Goal: Check status: Check status

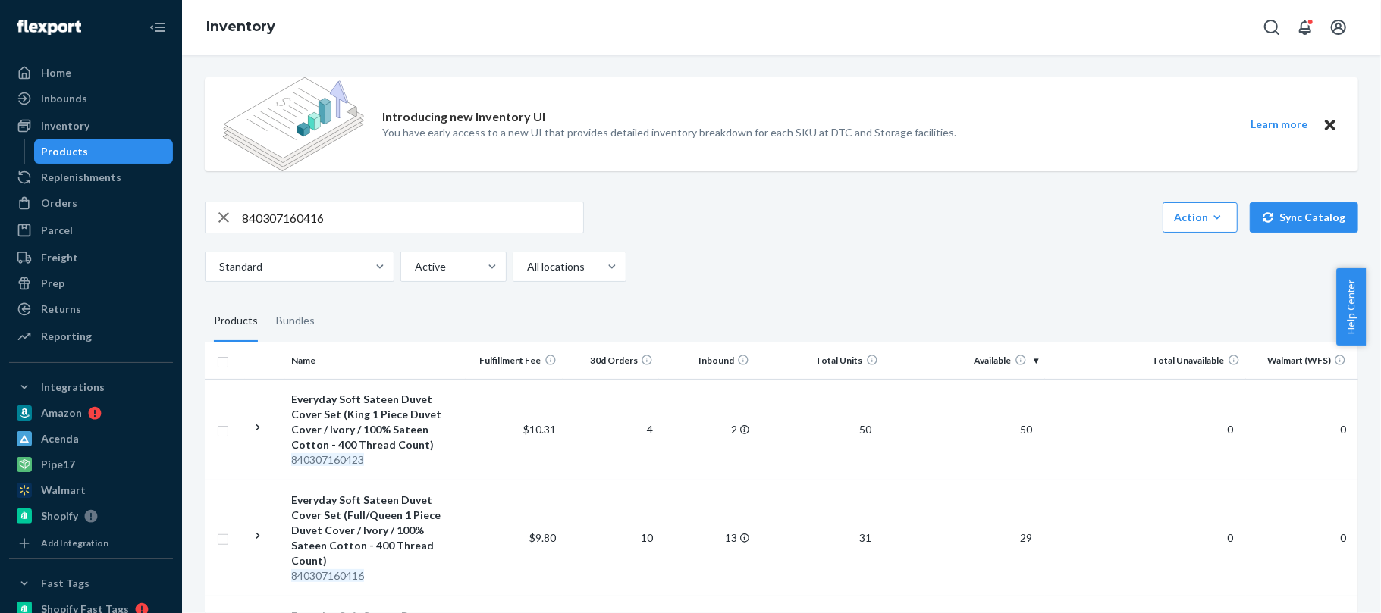
scroll to position [97, 0]
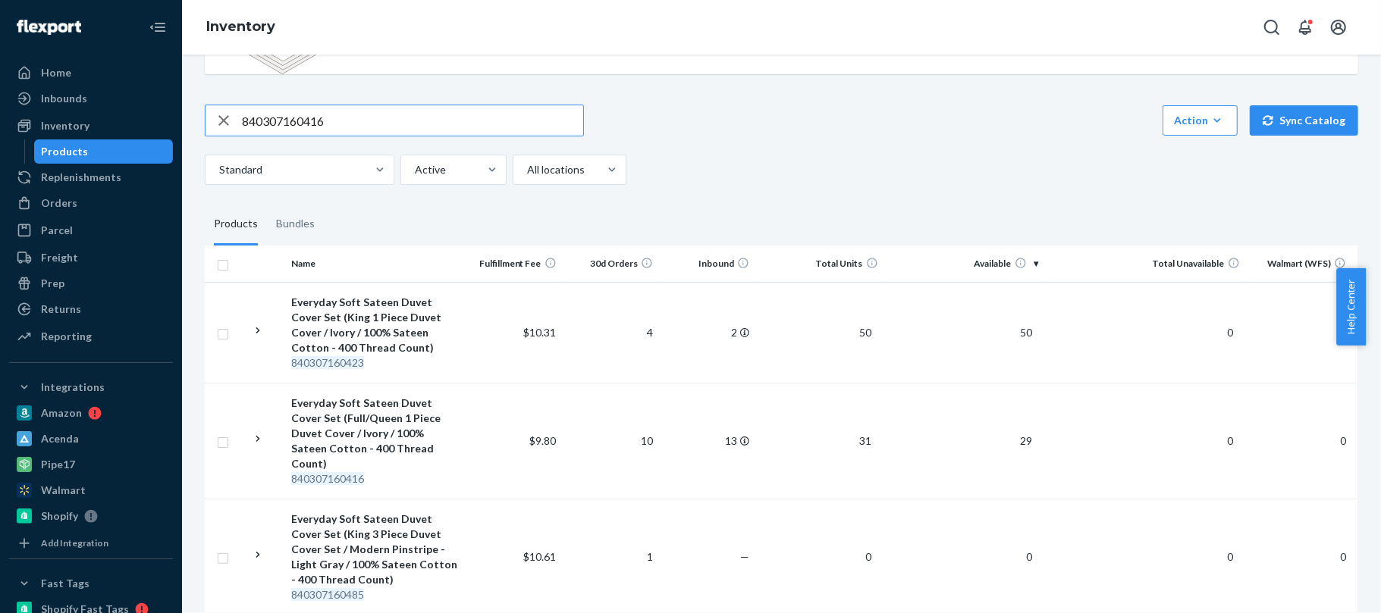
click at [486, 123] on input "840307160416" at bounding box center [412, 120] width 341 height 30
paste input "26658"
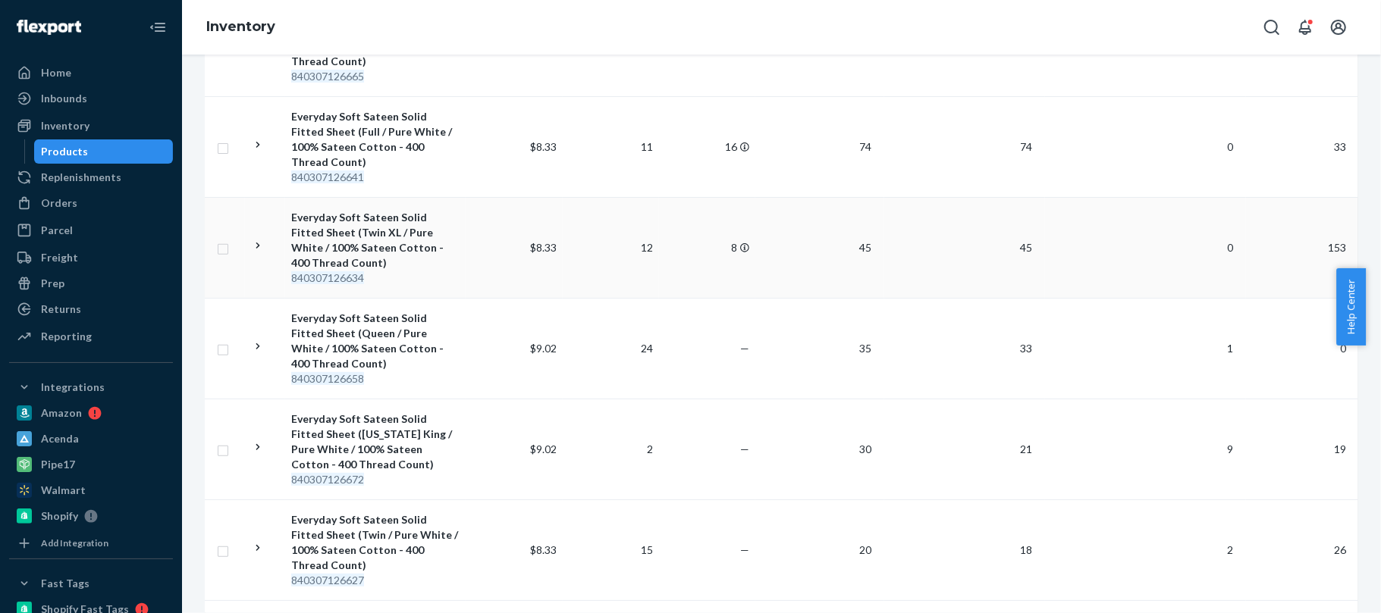
scroll to position [0, 0]
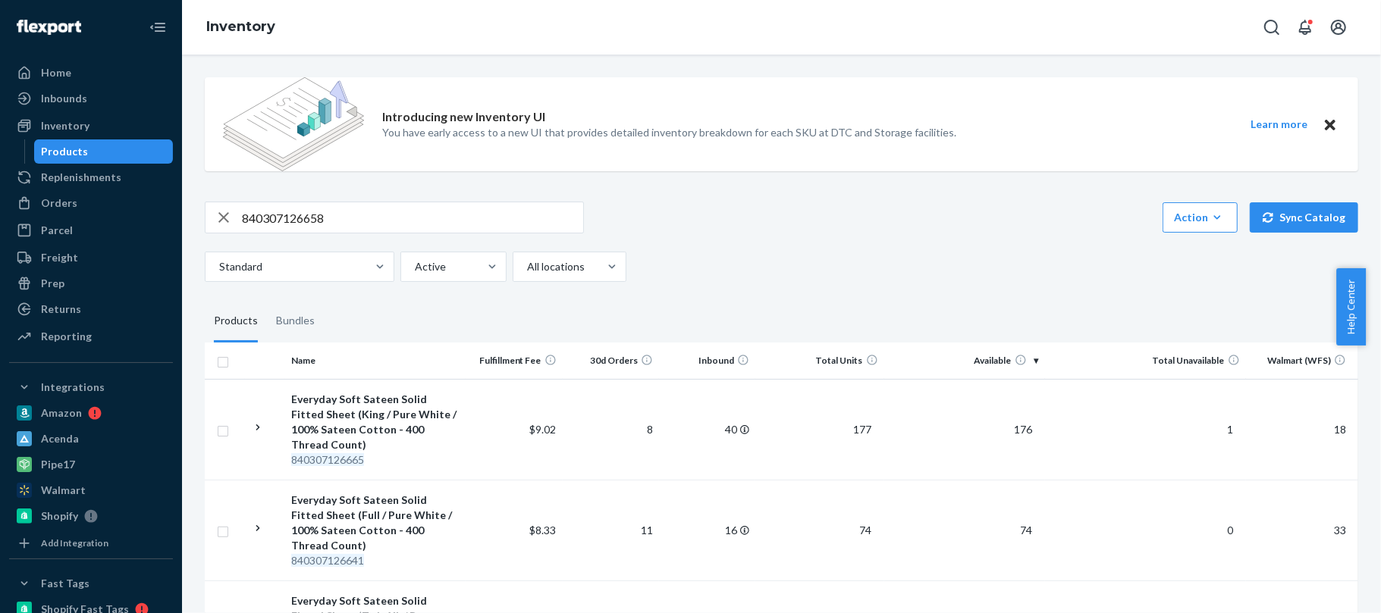
click at [505, 225] on input "840307126658" at bounding box center [412, 217] width 341 height 30
paste input "702"
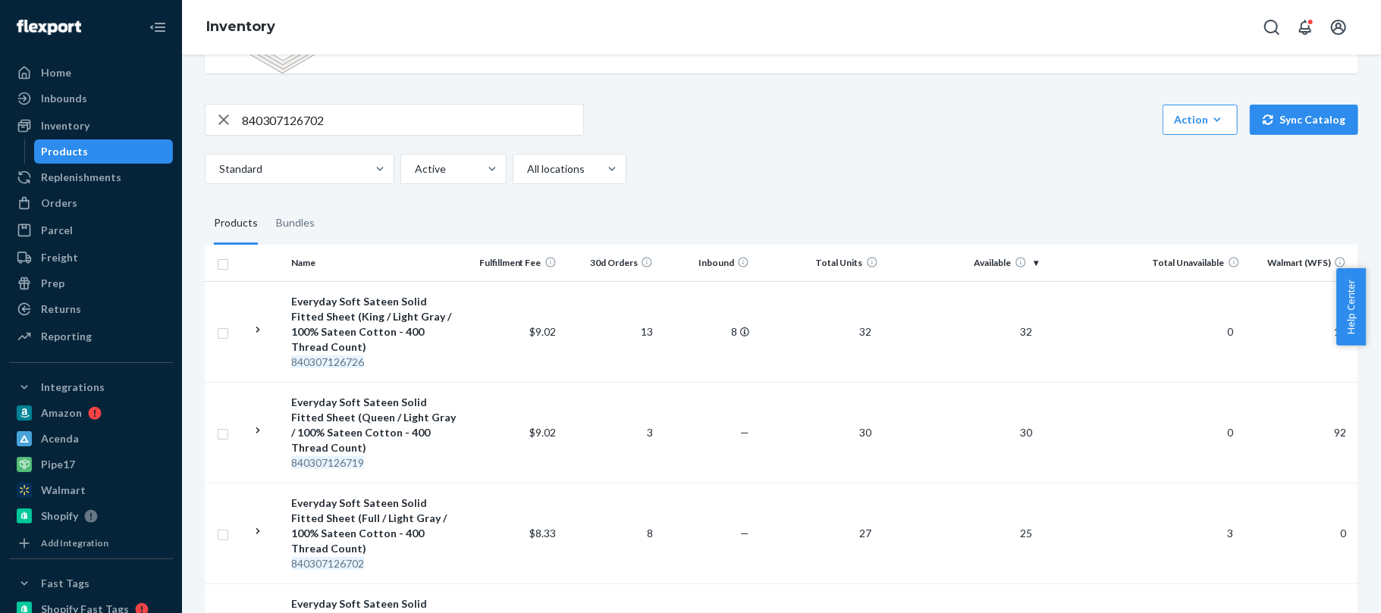
scroll to position [96, 0]
click at [447, 123] on input "840307126702" at bounding box center [412, 122] width 341 height 30
paste input "34639"
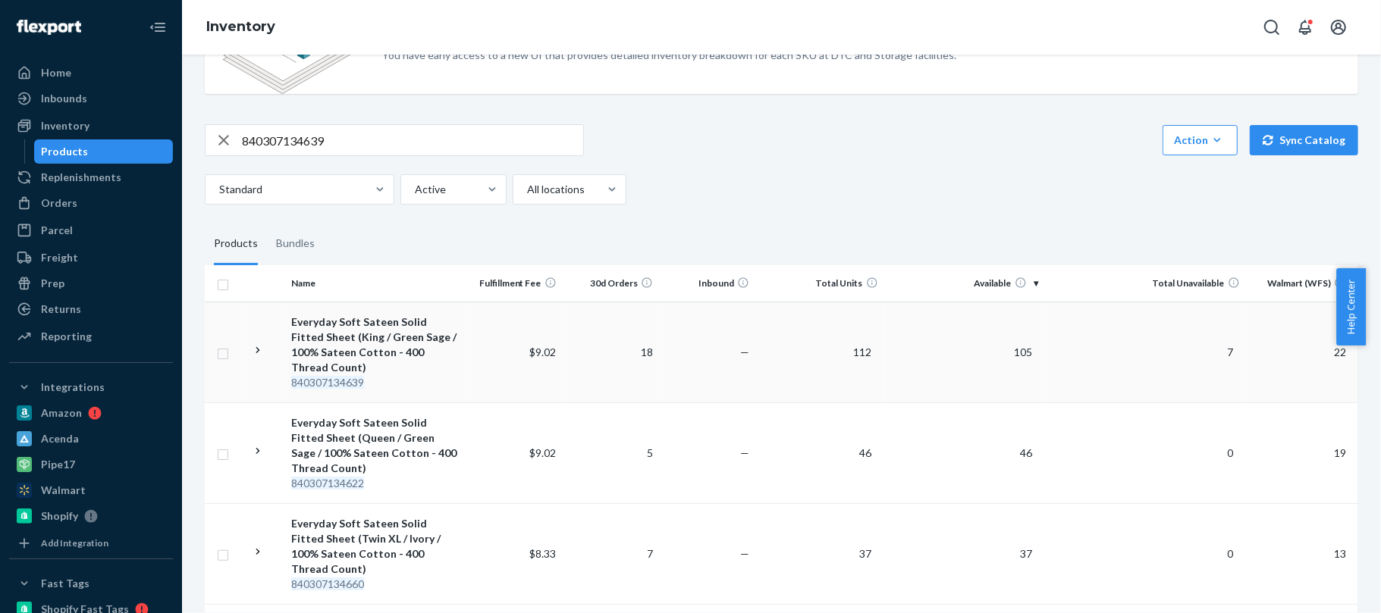
scroll to position [79, 0]
click at [505, 133] on input "840307134639" at bounding box center [412, 139] width 341 height 30
paste input "9450"
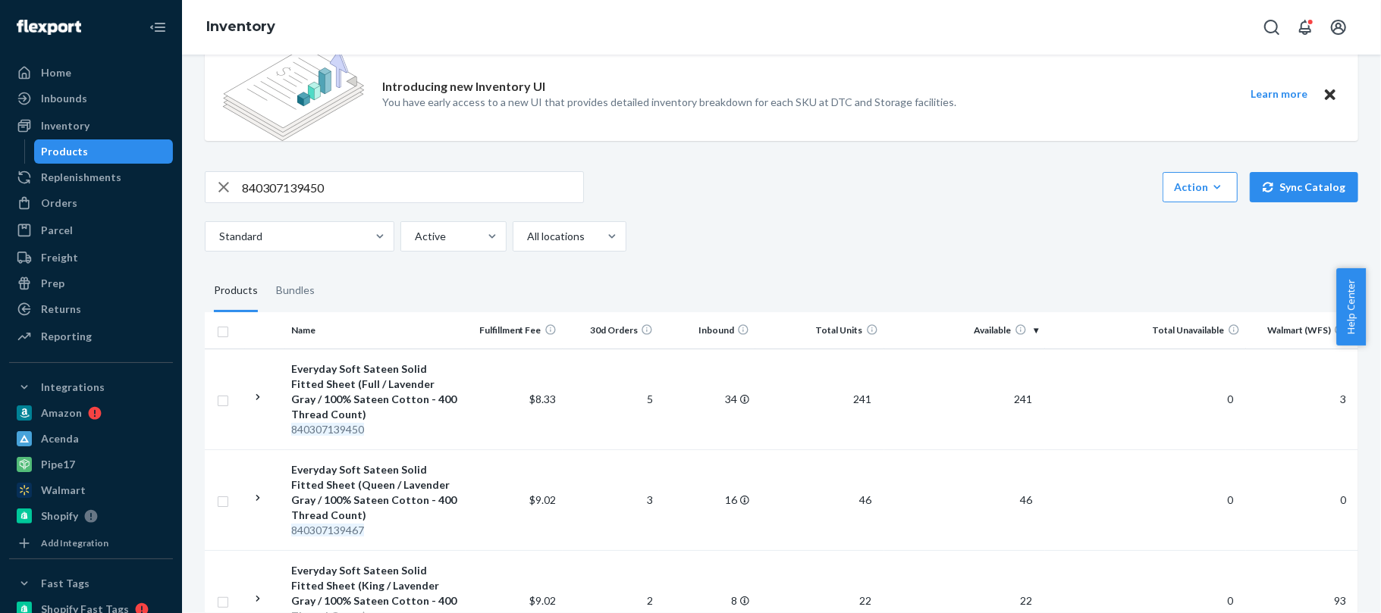
scroll to position [31, 0]
click at [523, 179] on input "840307139450" at bounding box center [412, 186] width 341 height 30
paste input "49718"
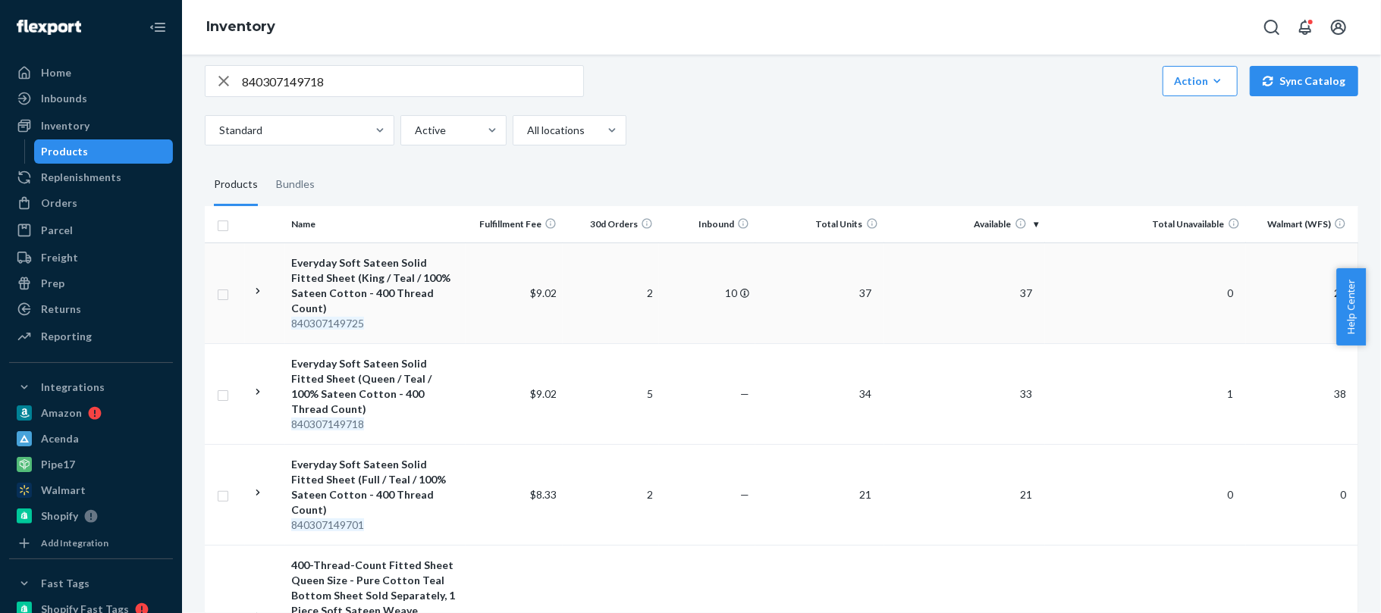
scroll to position [137, 0]
click at [525, 86] on input "840307149718" at bounding box center [412, 80] width 341 height 30
paste input "38491"
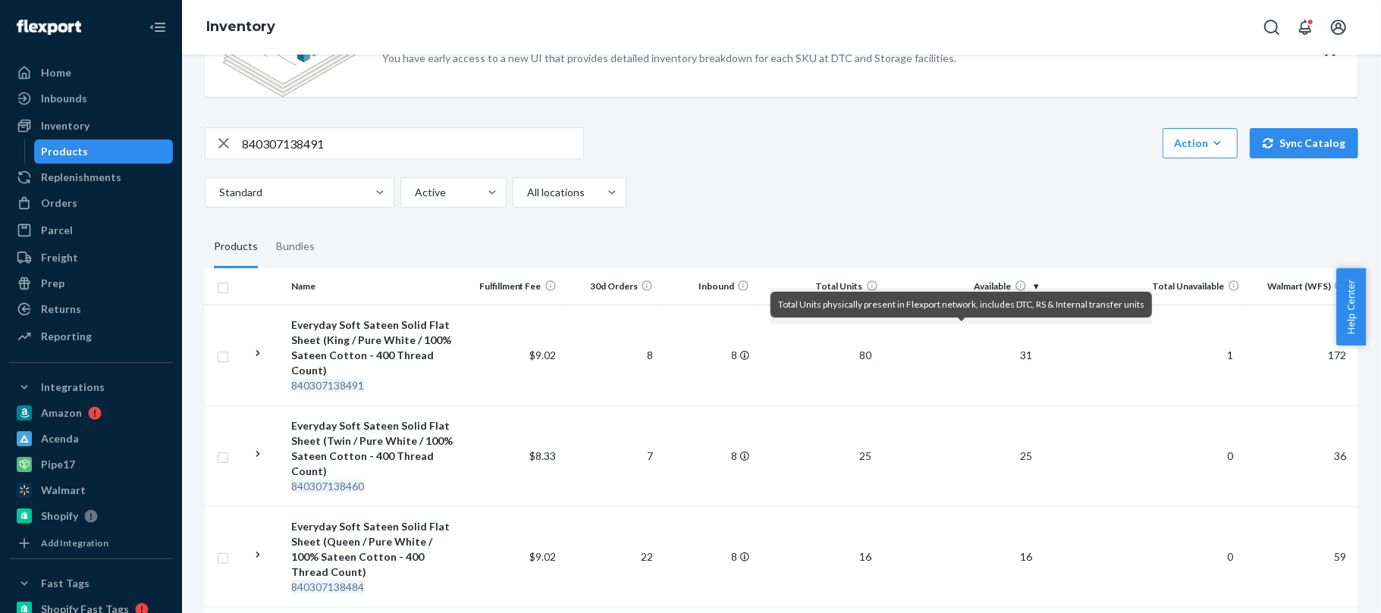
scroll to position [76, 0]
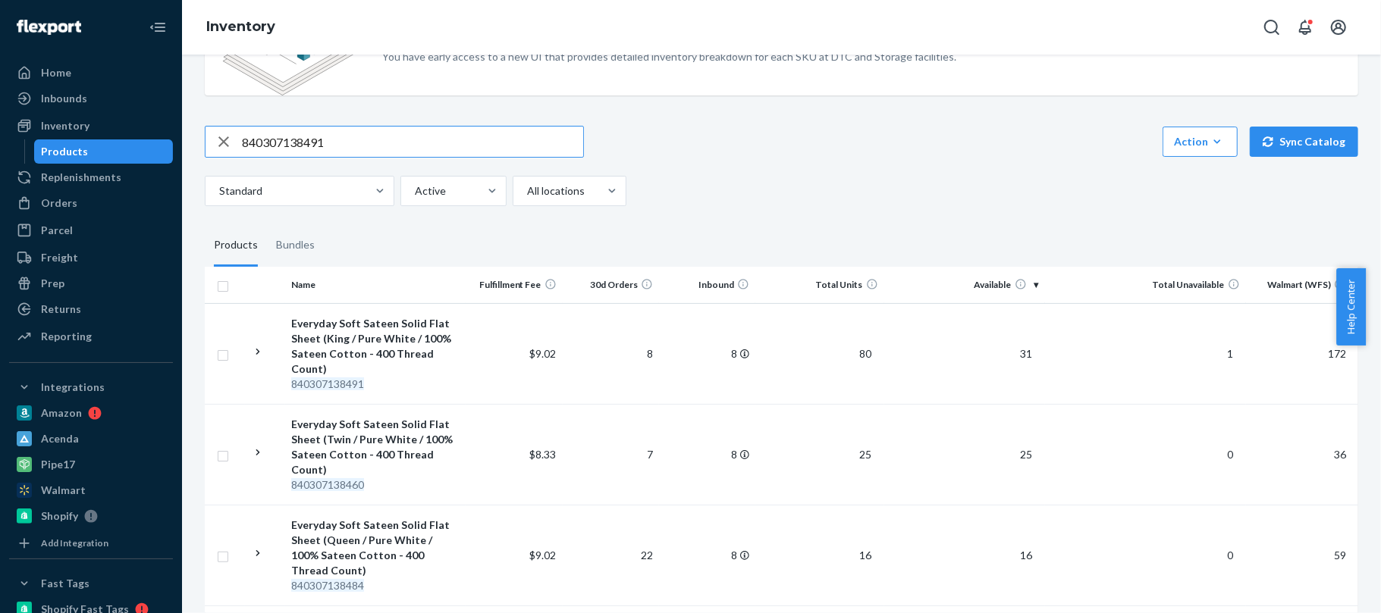
click at [503, 143] on input "840307138491" at bounding box center [412, 142] width 341 height 30
paste input "26924"
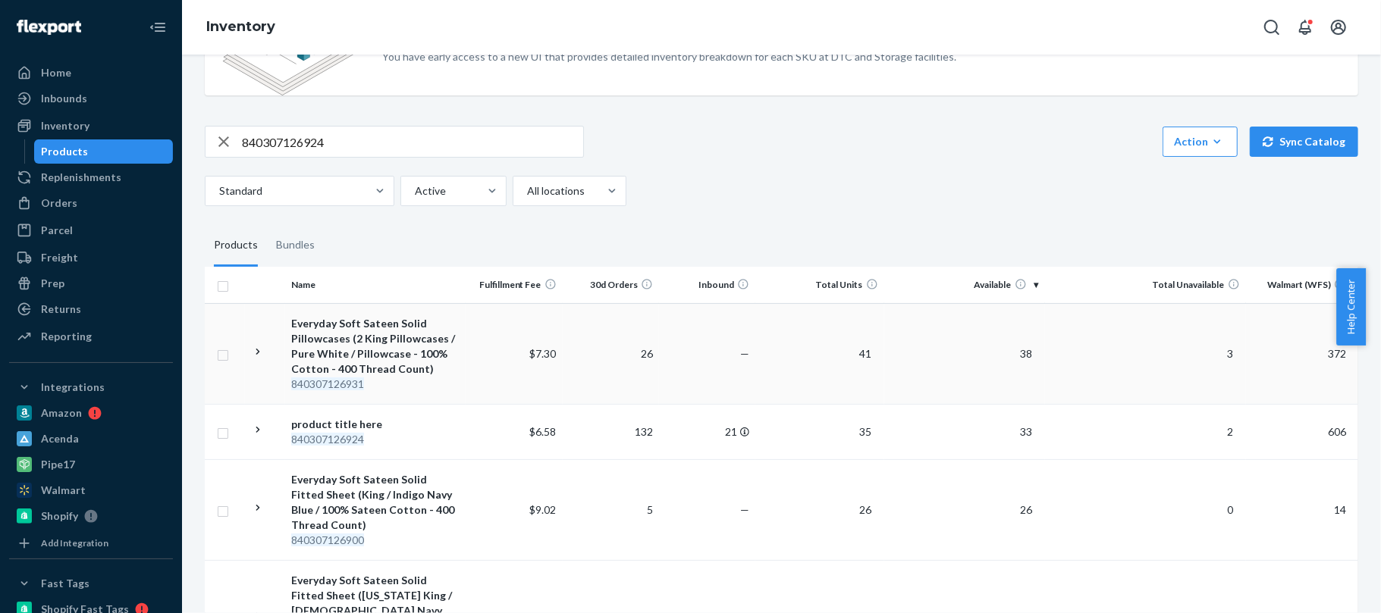
scroll to position [77, 0]
click at [450, 143] on input "840307126924" at bounding box center [412, 141] width 341 height 30
paste input "31"
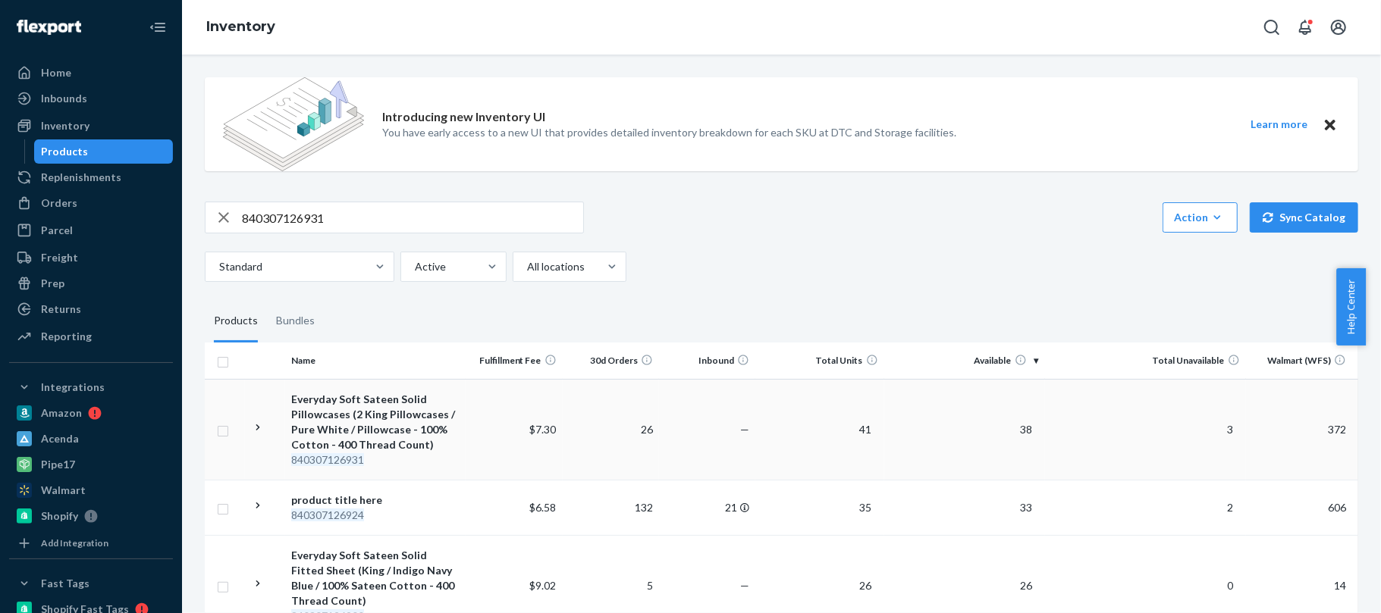
scroll to position [116, 0]
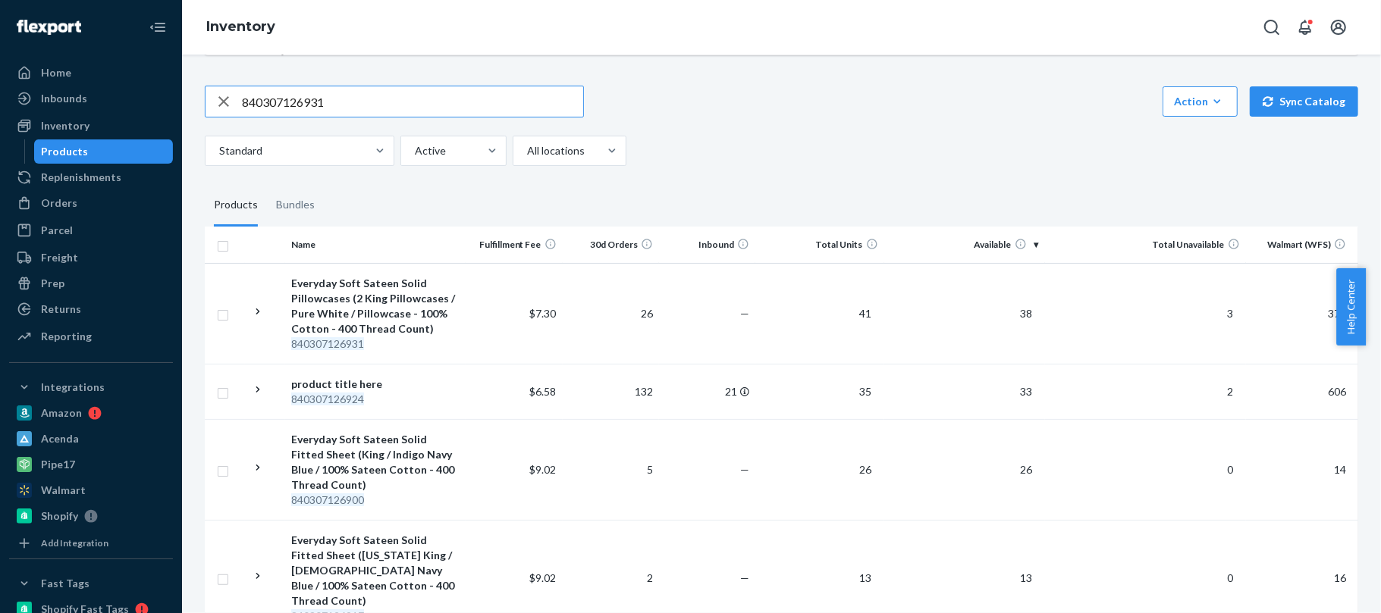
click at [481, 115] on input "840307126931" at bounding box center [412, 101] width 341 height 30
paste input "55269"
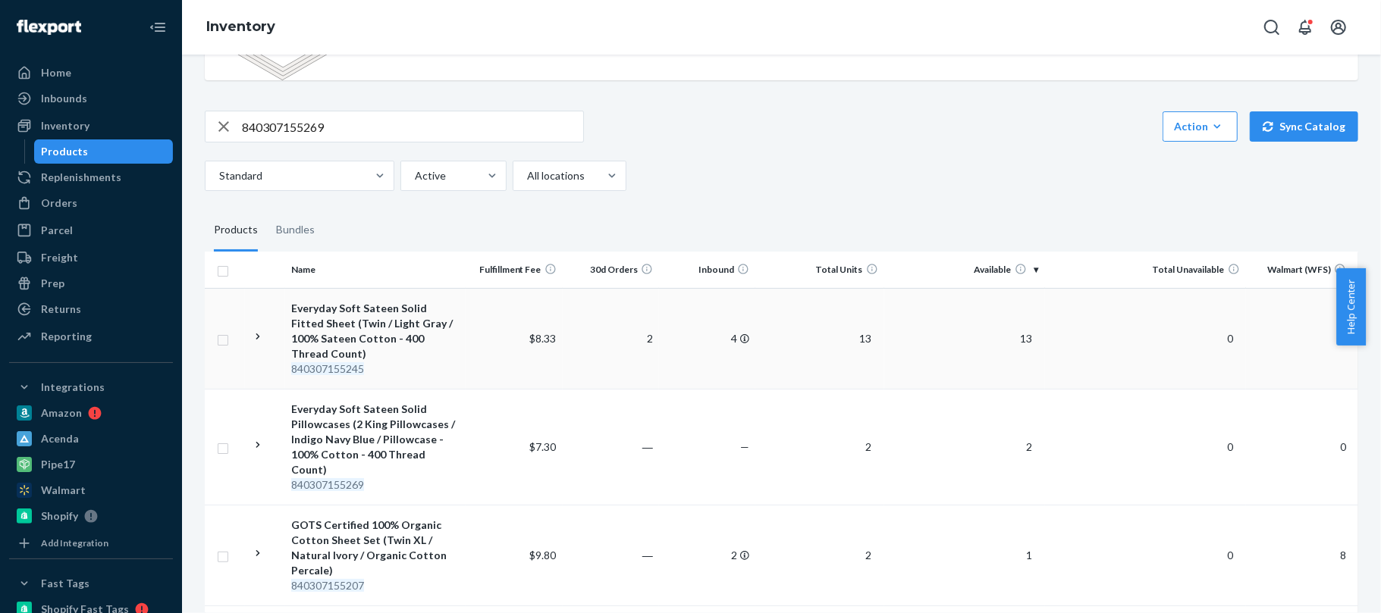
scroll to position [92, 0]
click at [496, 136] on input "840307155269" at bounding box center [412, 126] width 341 height 30
paste input "79388"
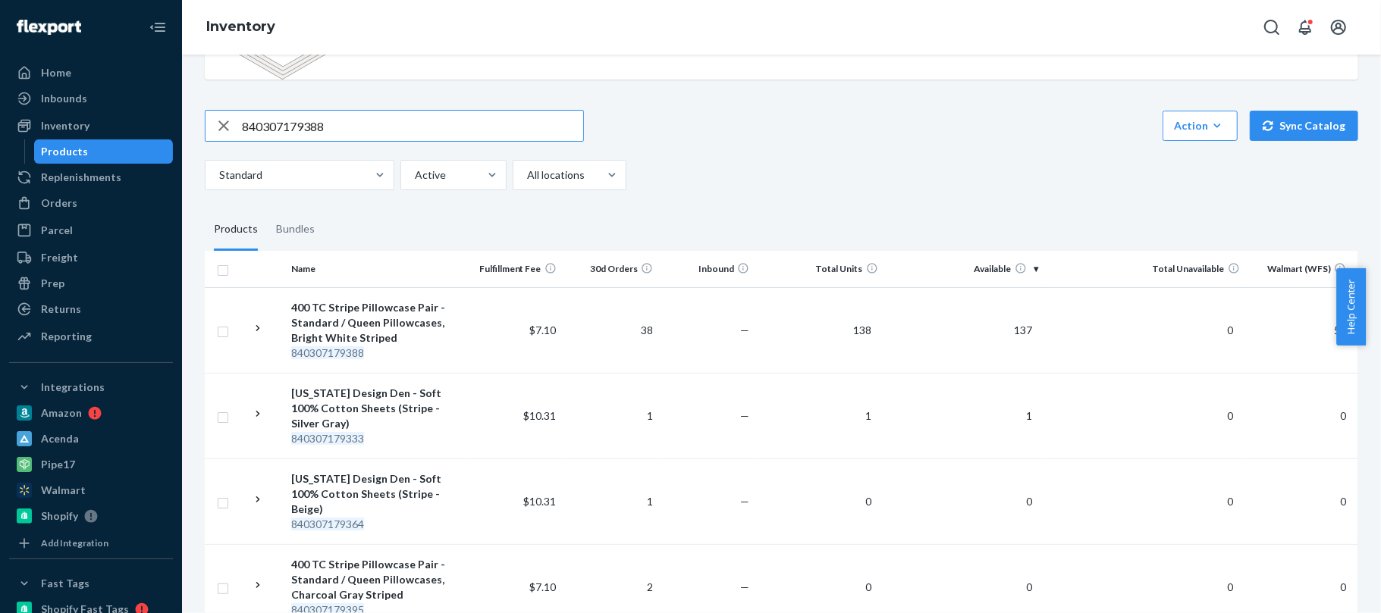
click at [517, 121] on input "840307179388" at bounding box center [412, 126] width 341 height 30
paste input "05967"
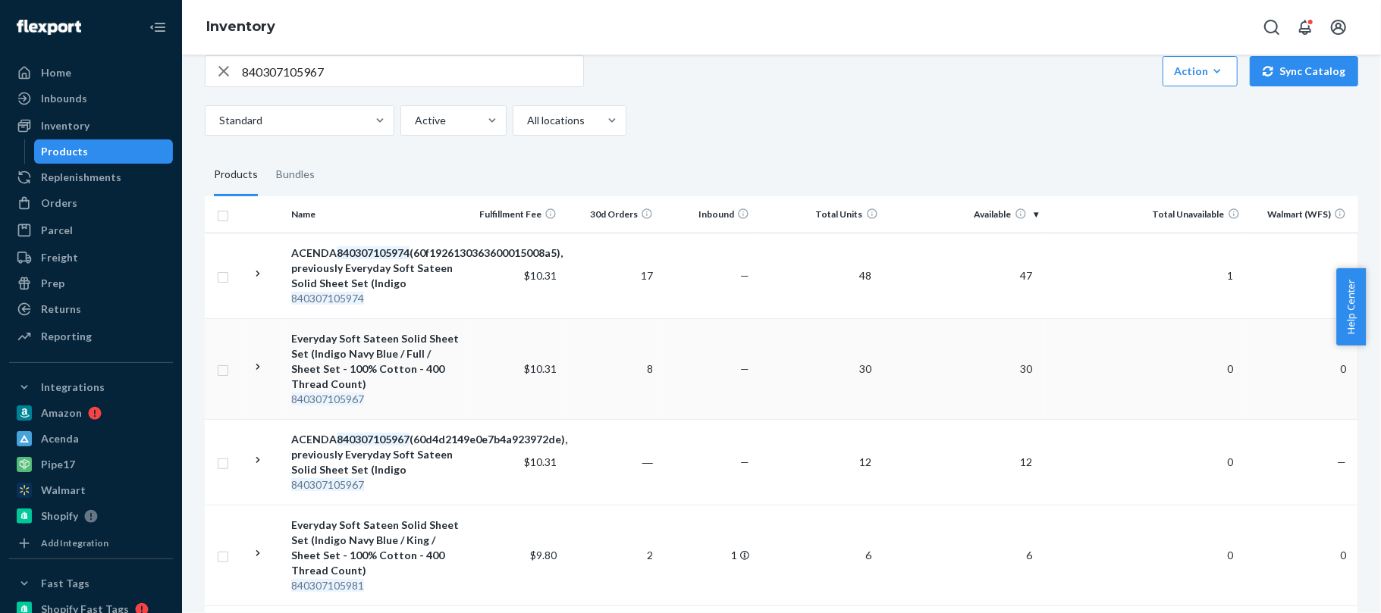
scroll to position [149, 0]
click at [449, 67] on input "840307105967" at bounding box center [412, 69] width 341 height 30
paste input "22148"
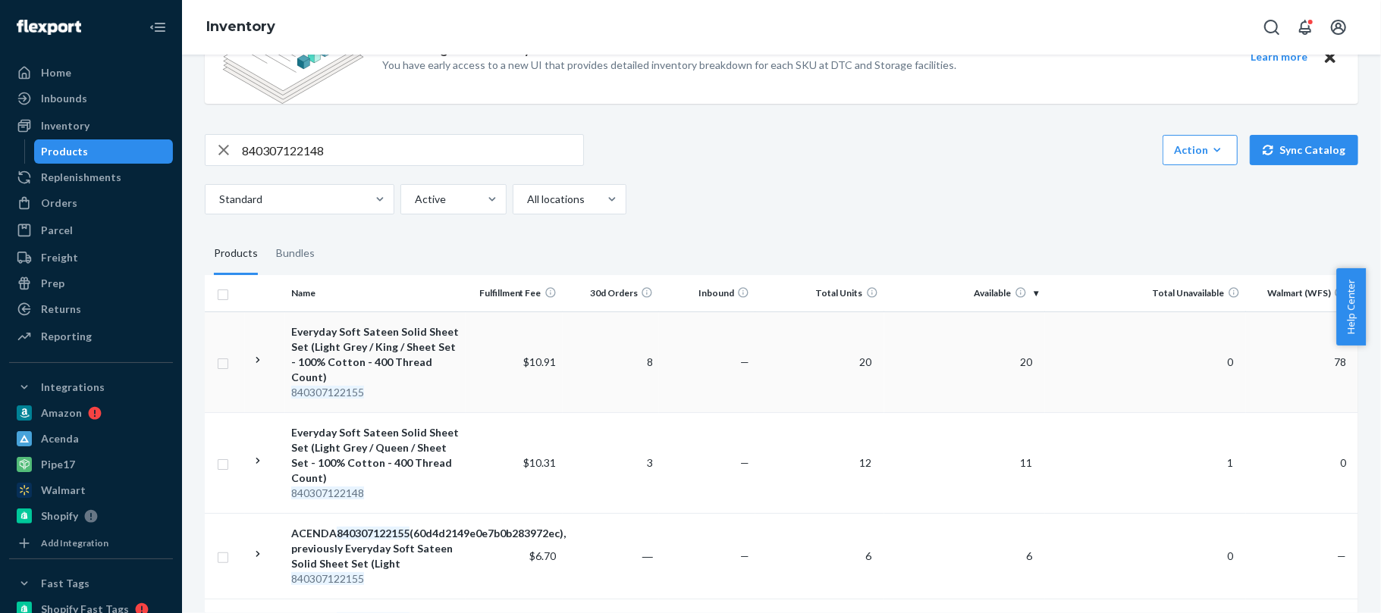
scroll to position [70, 0]
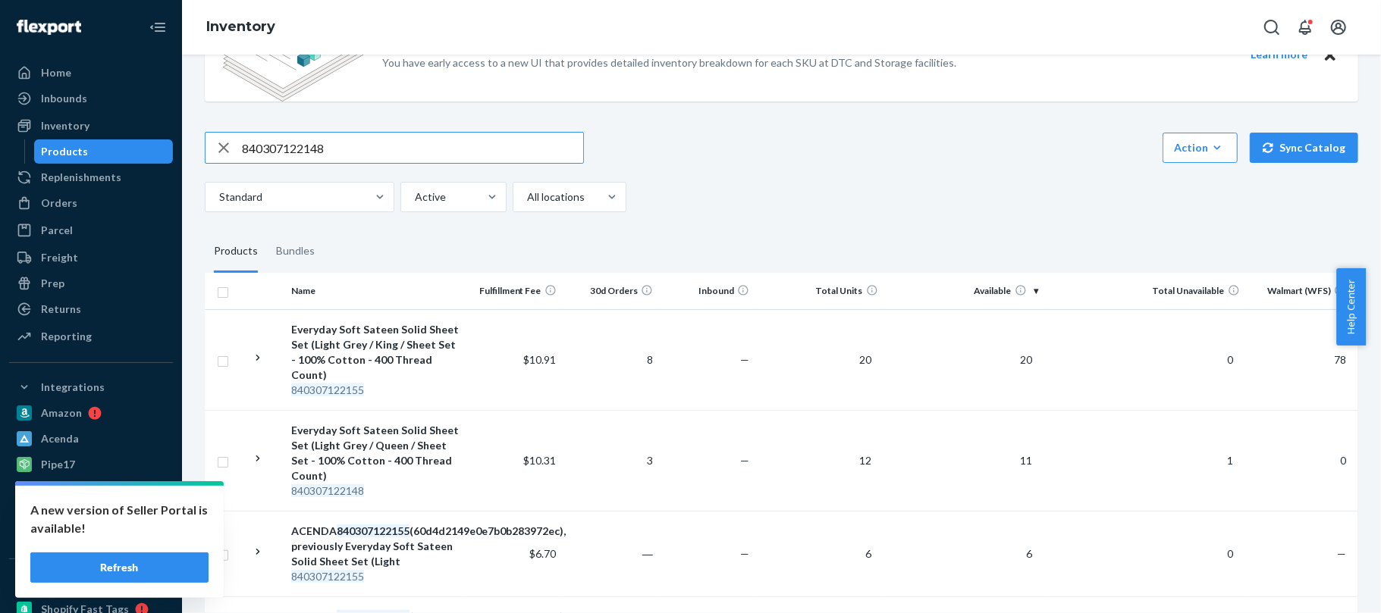
click at [503, 155] on input "840307122148" at bounding box center [412, 148] width 341 height 30
paste input "55"
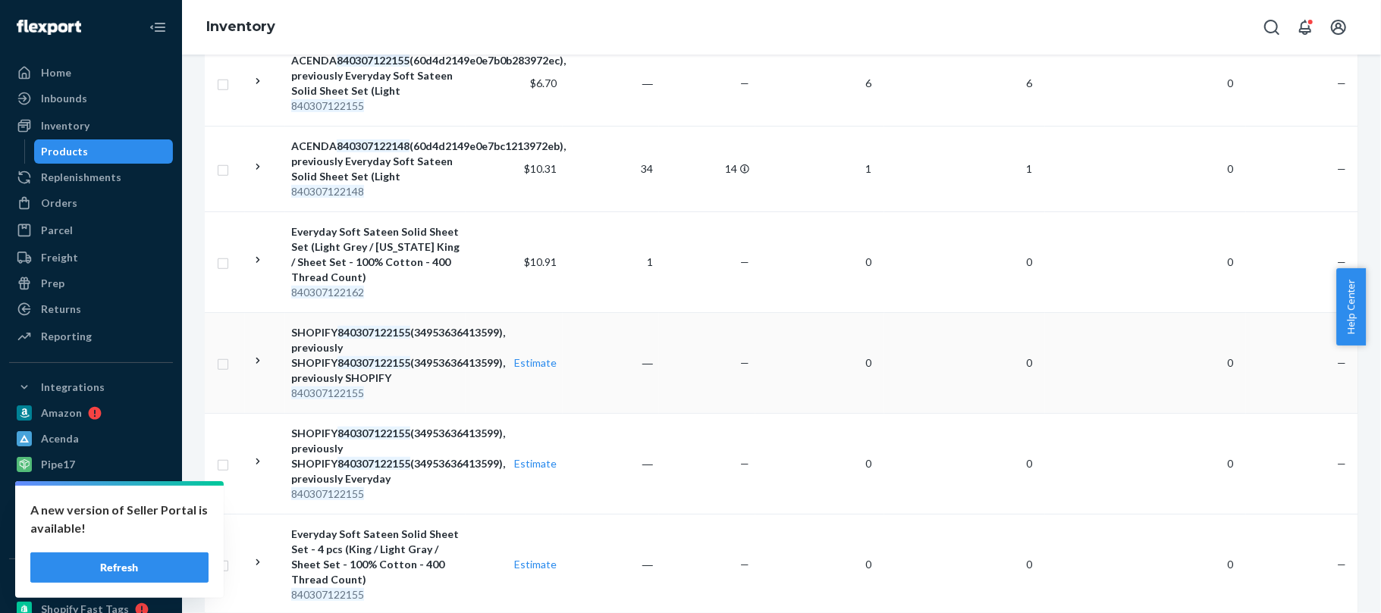
scroll to position [0, 0]
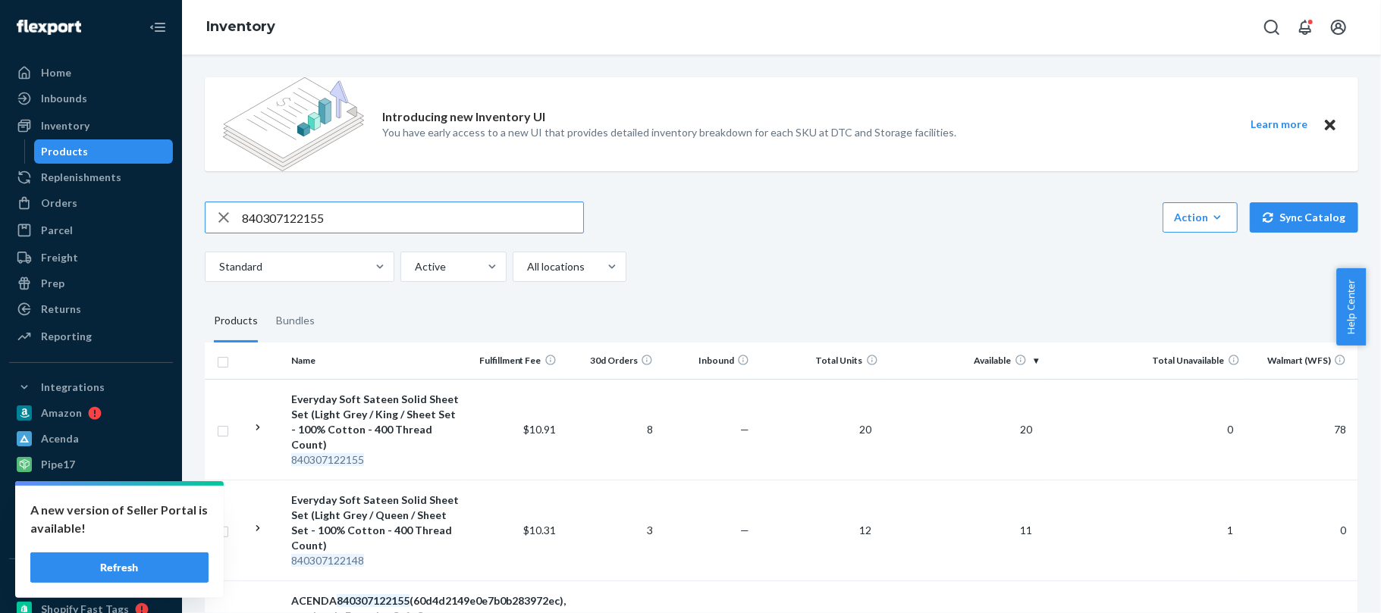
click at [468, 227] on input "840307122155" at bounding box center [412, 217] width 341 height 30
paste input "3329"
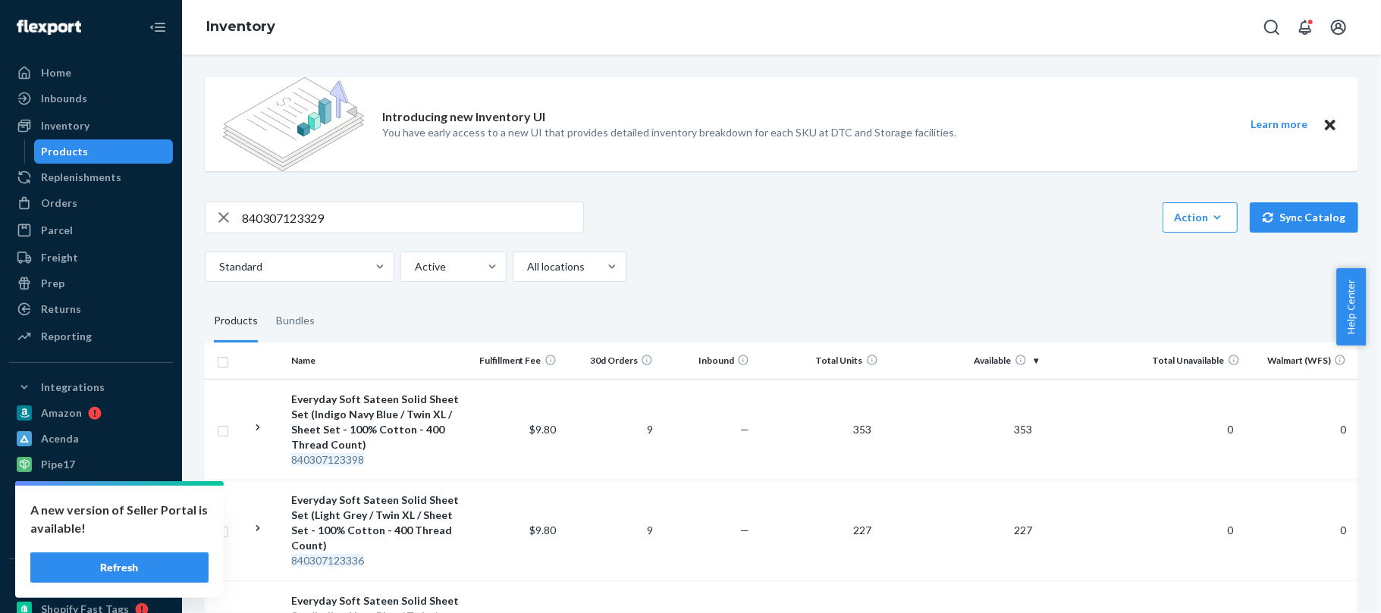
click at [535, 223] on input "840307123329" at bounding box center [412, 217] width 341 height 30
paste input "428"
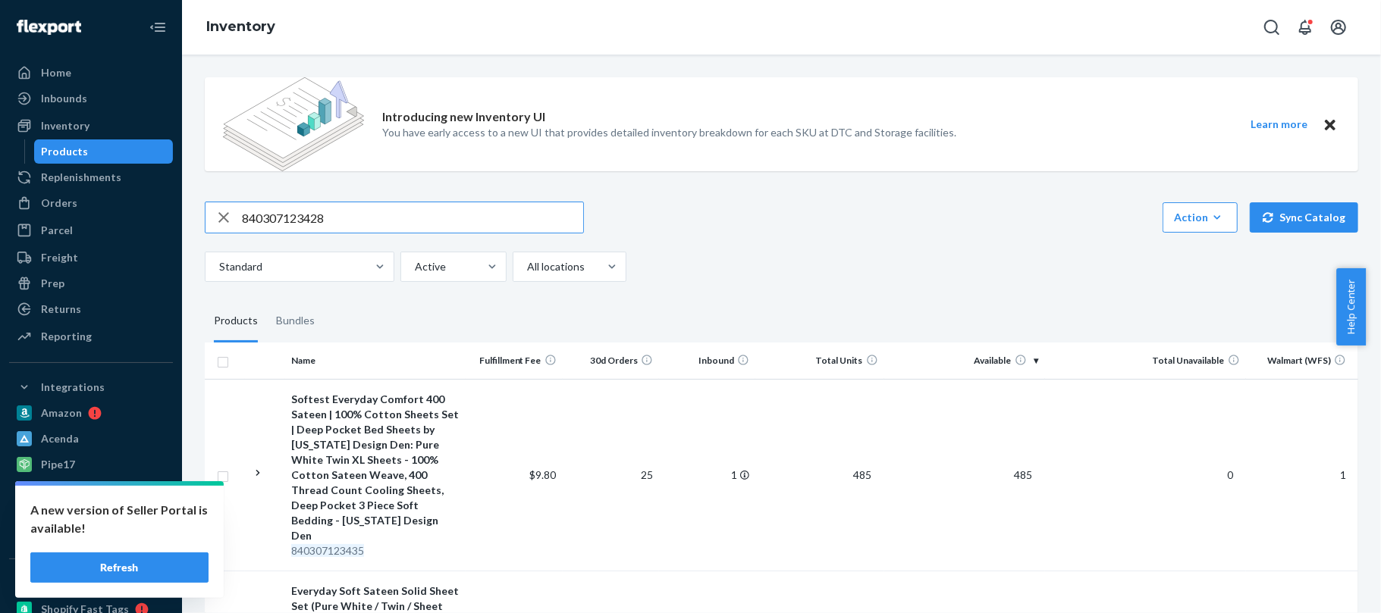
click at [456, 209] on input "840307123428" at bounding box center [412, 217] width 341 height 30
paste input "35"
click at [473, 212] on input "840307123435" at bounding box center [412, 217] width 341 height 30
paste input "59"
click at [425, 217] on input "840307123459" at bounding box center [412, 217] width 341 height 30
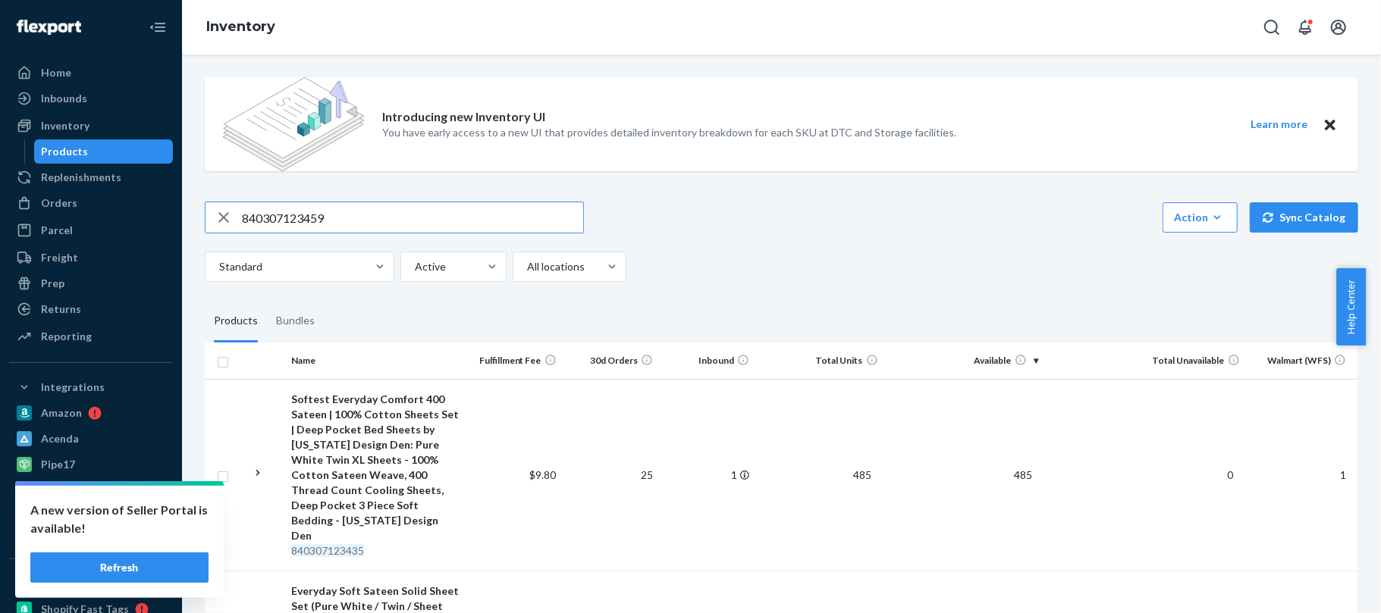
paste input "66"
click at [467, 224] on input "840307123466" at bounding box center [412, 217] width 341 height 30
paste input "35599"
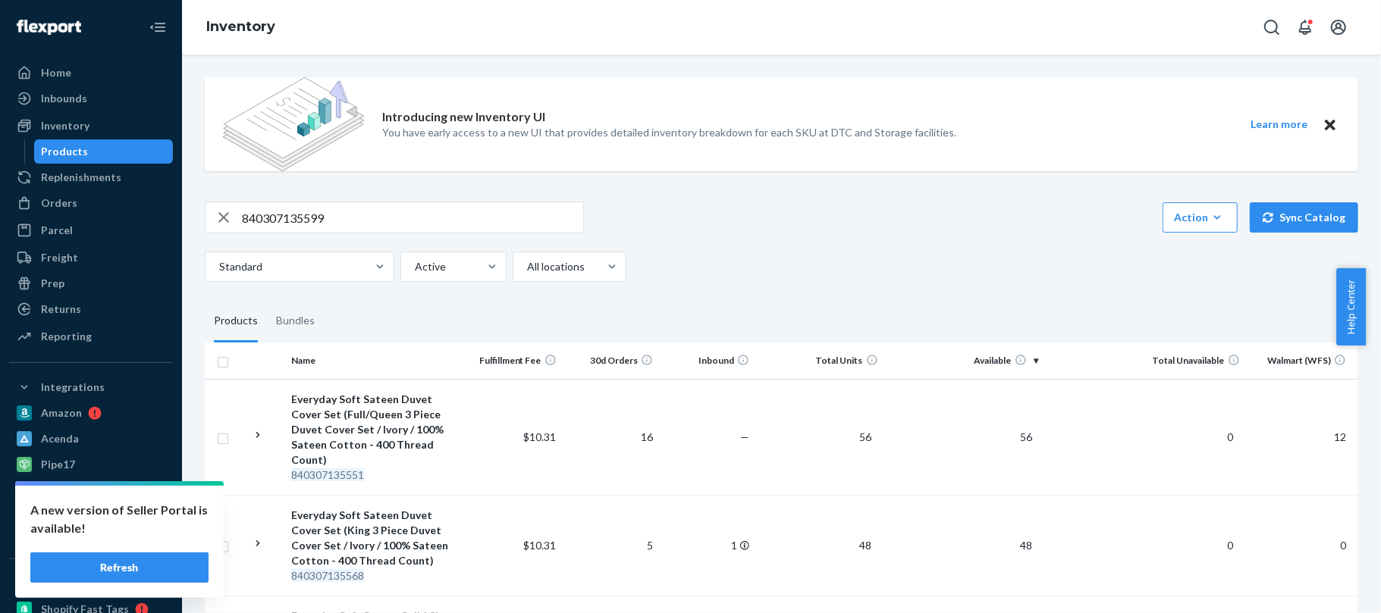
click at [522, 218] on input "840307135599" at bounding box center [412, 217] width 341 height 30
paste input "49398"
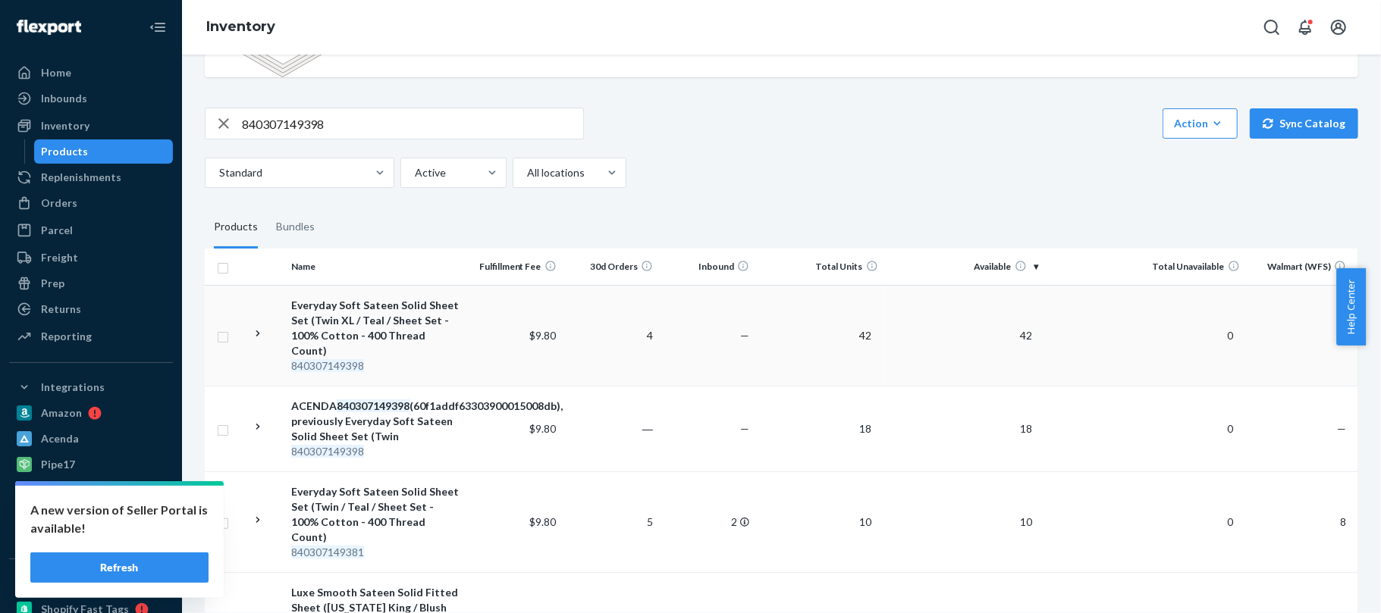
scroll to position [96, 0]
click at [495, 117] on input "840307149398" at bounding box center [412, 122] width 341 height 30
paste input "5192"
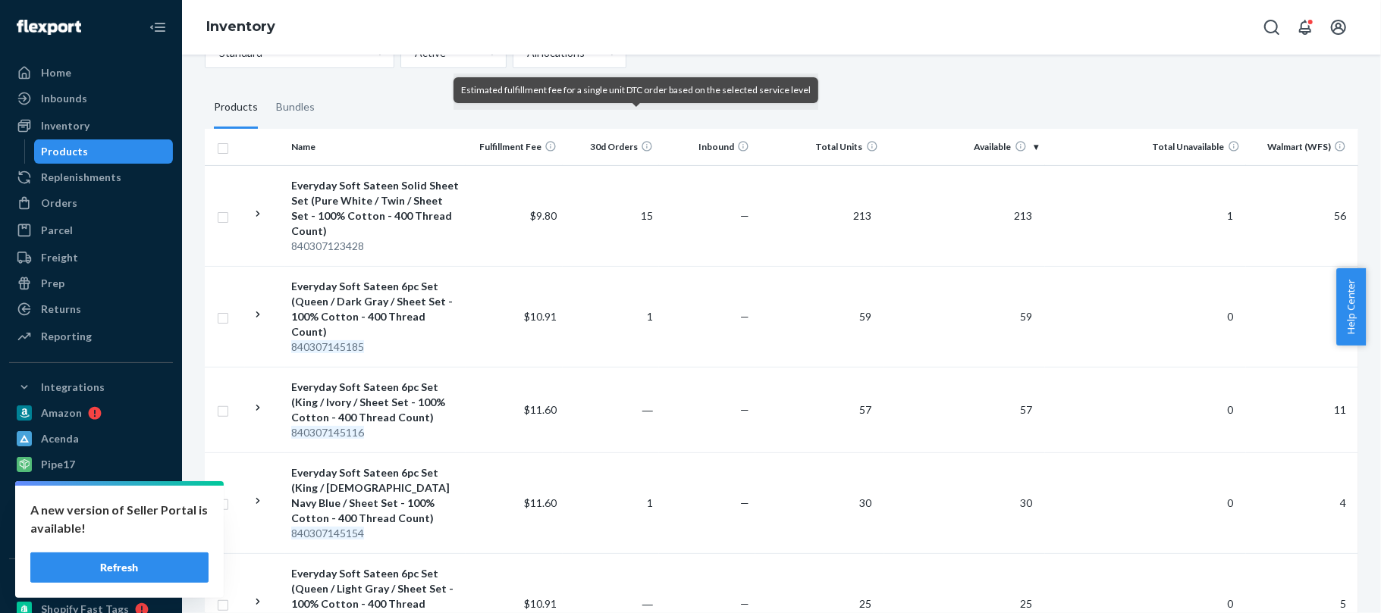
scroll to position [0, 0]
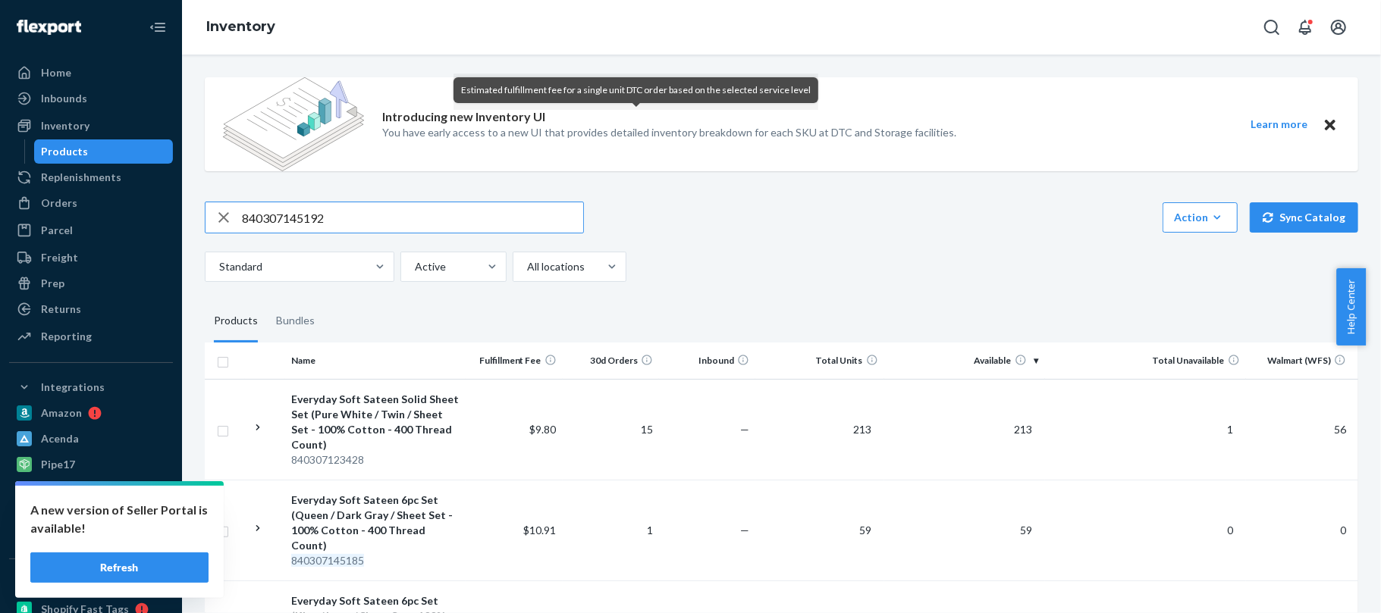
click at [412, 228] on input "840307145192" at bounding box center [412, 217] width 341 height 30
paste input "0548"
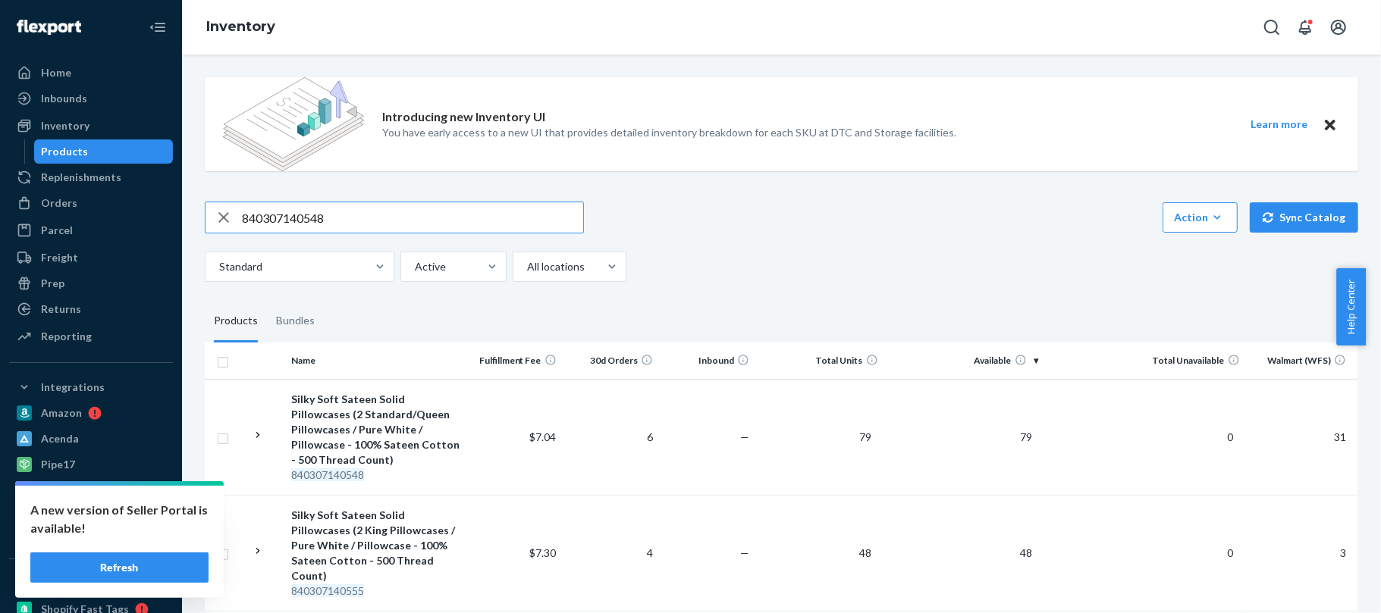
click at [469, 217] on input "840307140548" at bounding box center [412, 217] width 341 height 30
paste input "36183"
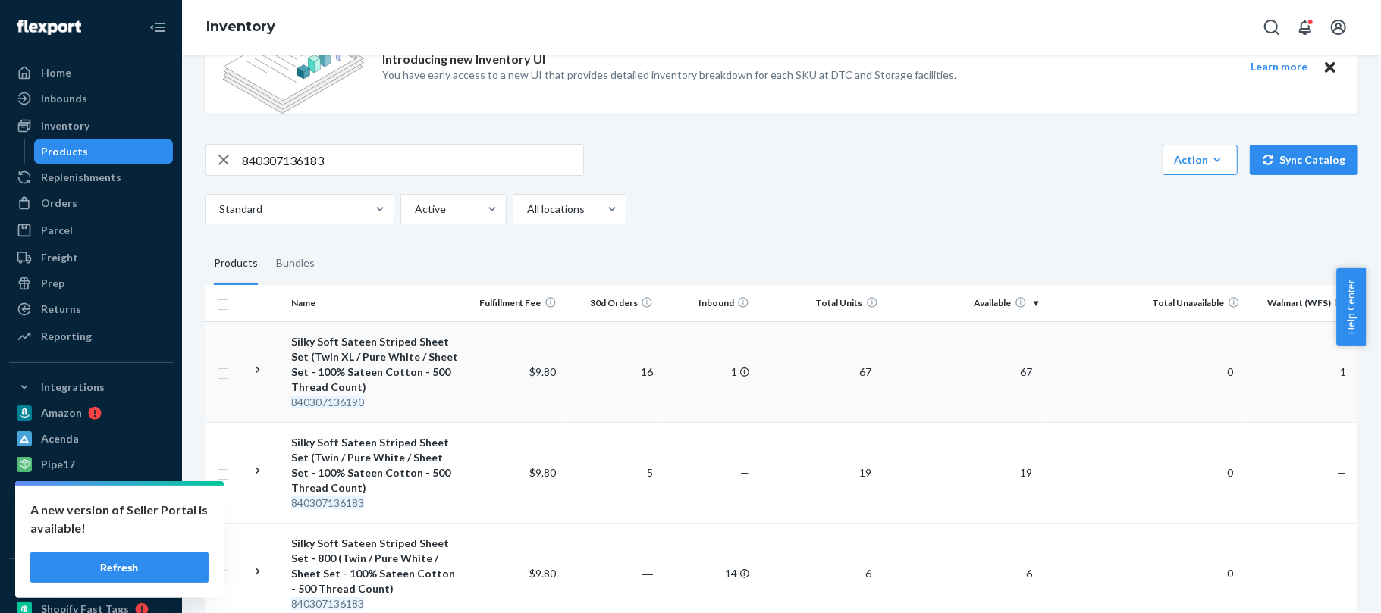
scroll to position [58, 0]
click at [410, 149] on input "840307136183" at bounding box center [412, 159] width 341 height 30
paste input "40234"
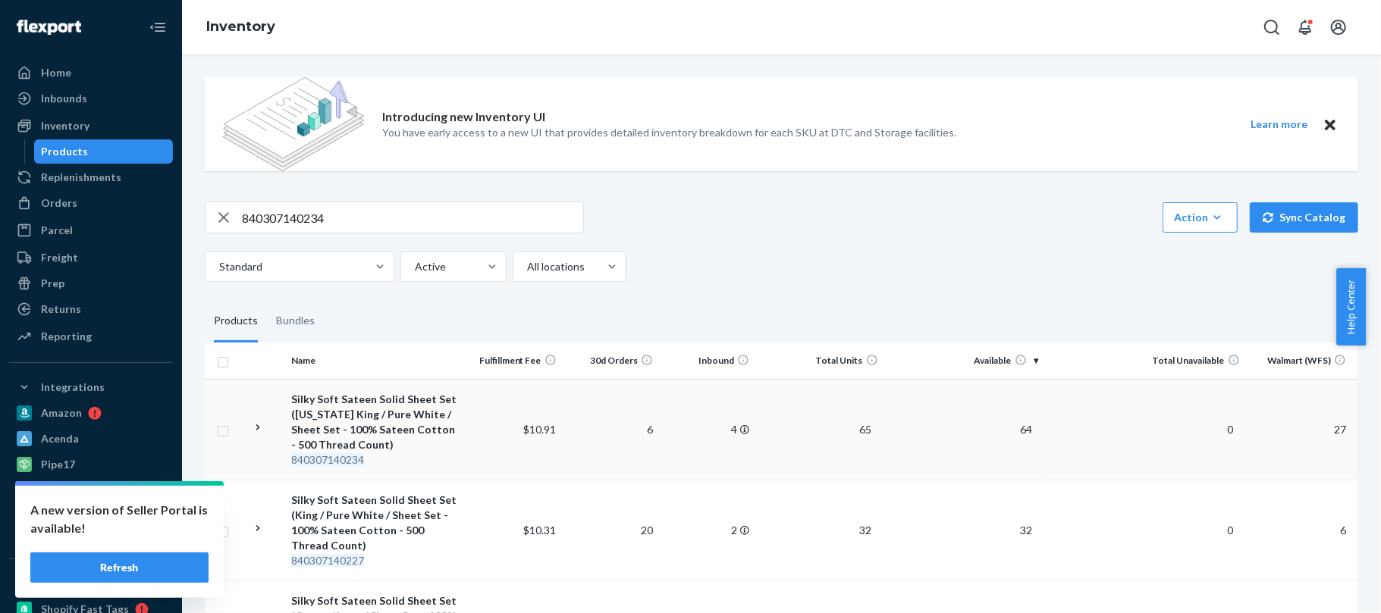
scroll to position [50, 0]
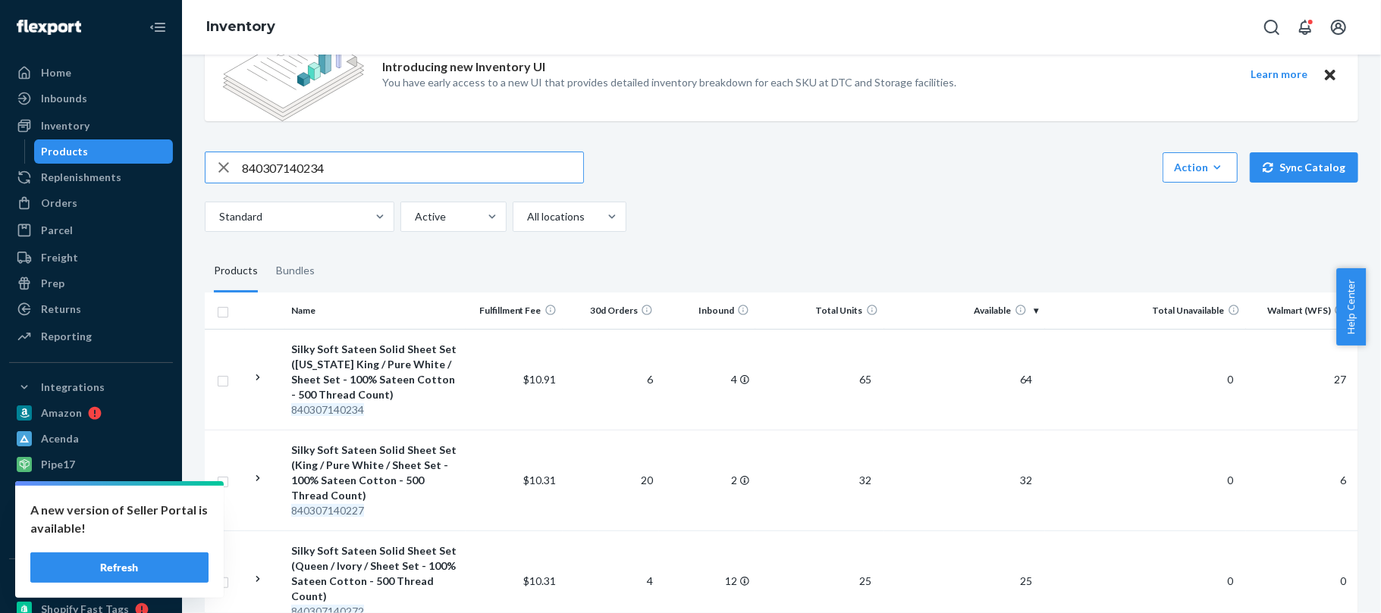
click at [522, 162] on input "840307140234" at bounding box center [412, 167] width 341 height 30
paste input "463"
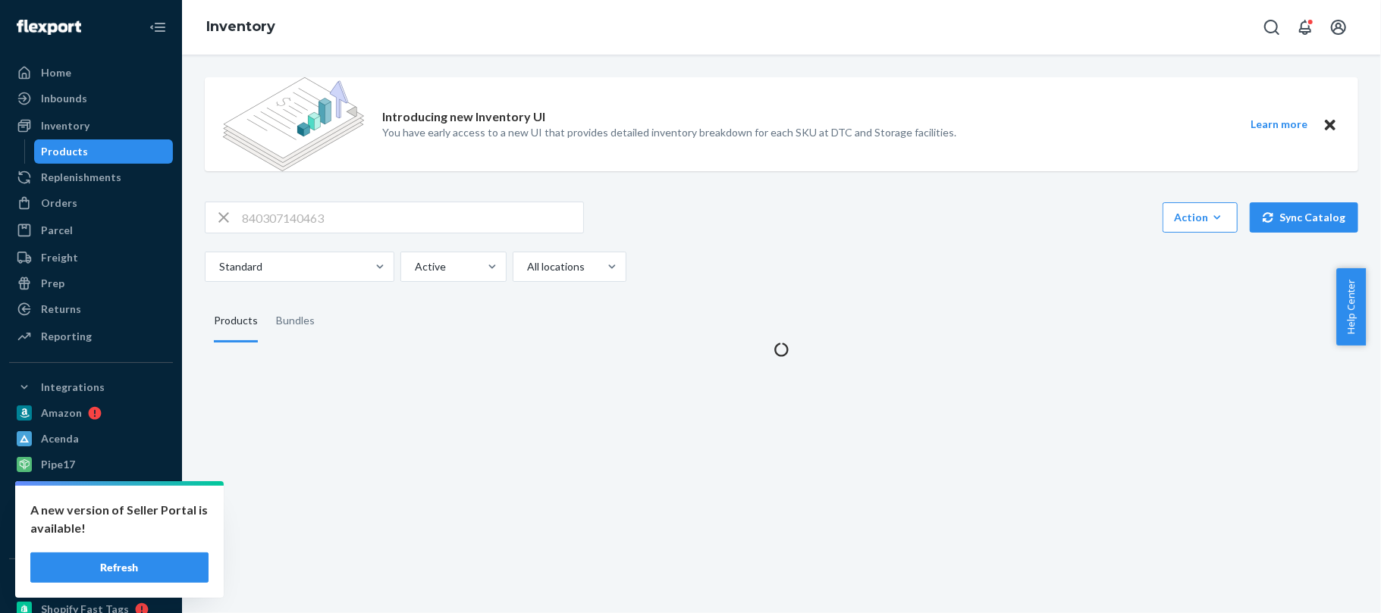
scroll to position [0, 0]
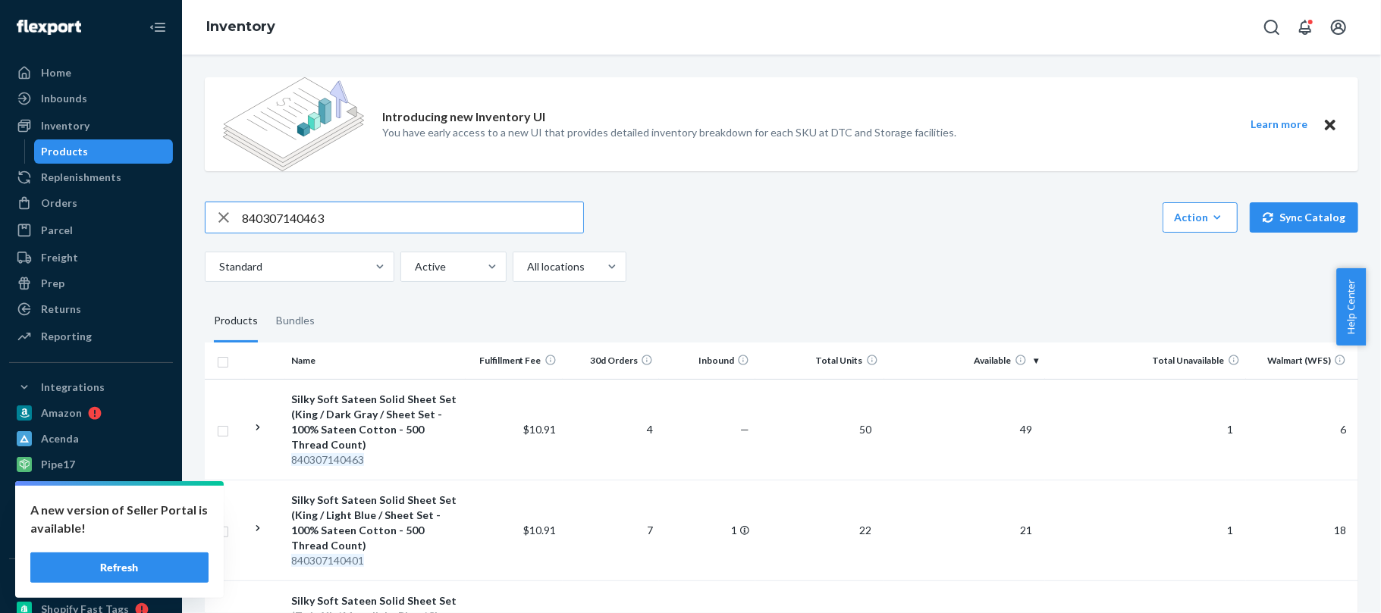
click at [463, 211] on input "840307140463" at bounding box center [412, 217] width 341 height 30
paste input "372"
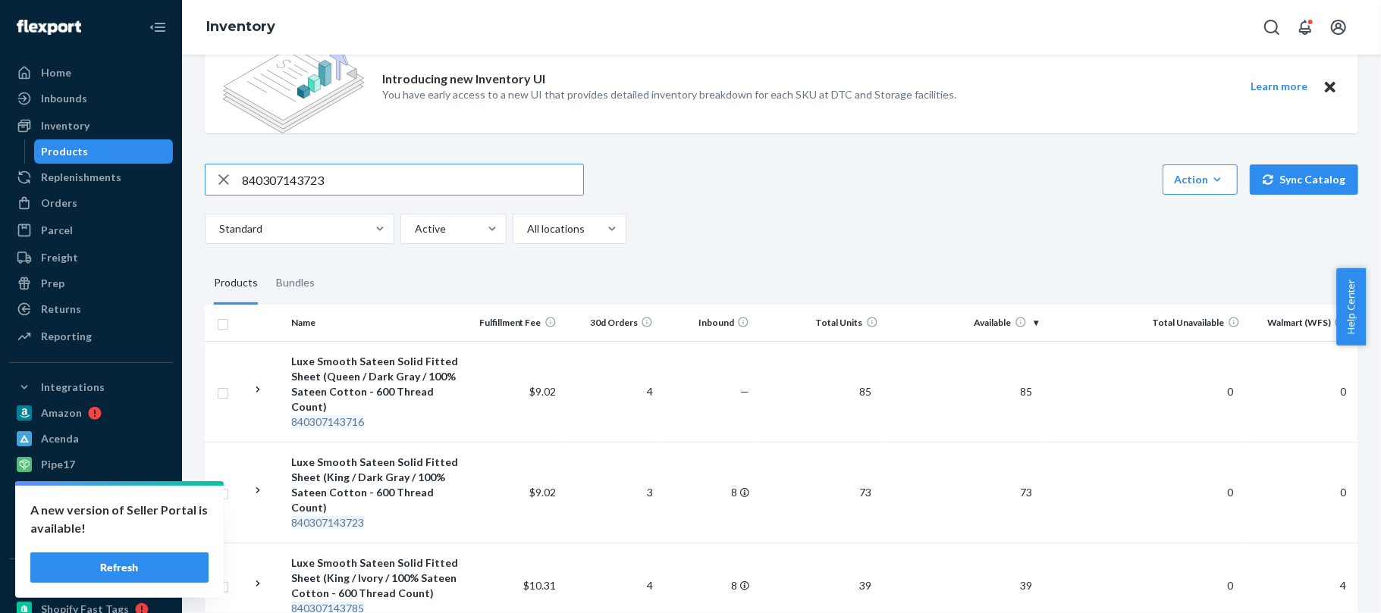
click at [384, 177] on input "840307143723" at bounding box center [412, 180] width 341 height 30
paste input "9107"
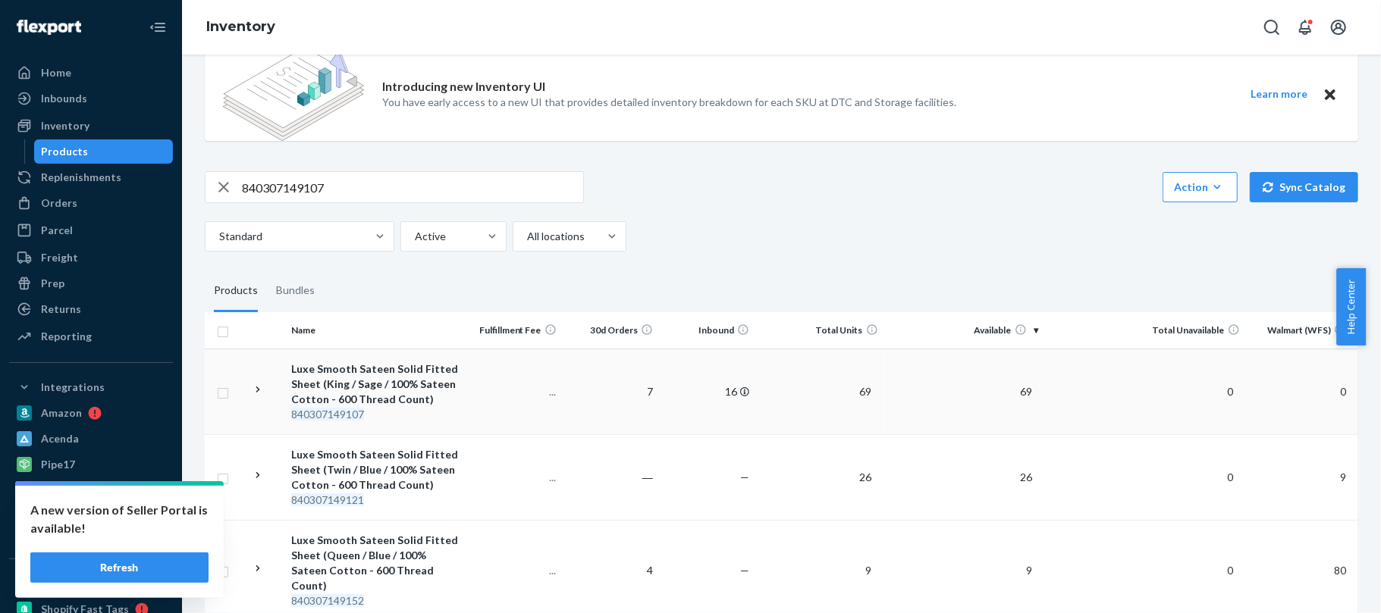
scroll to position [31, 0]
click at [520, 173] on input "840307149107" at bounding box center [412, 186] width 341 height 30
paste input "6297"
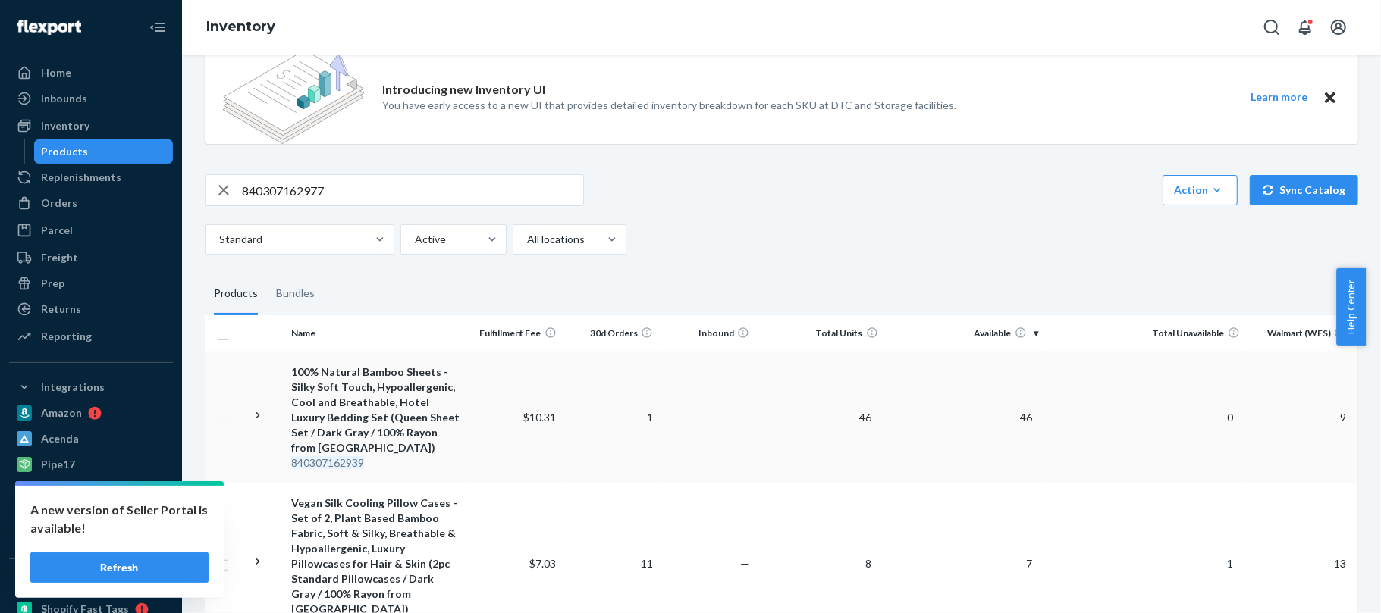
scroll to position [0, 0]
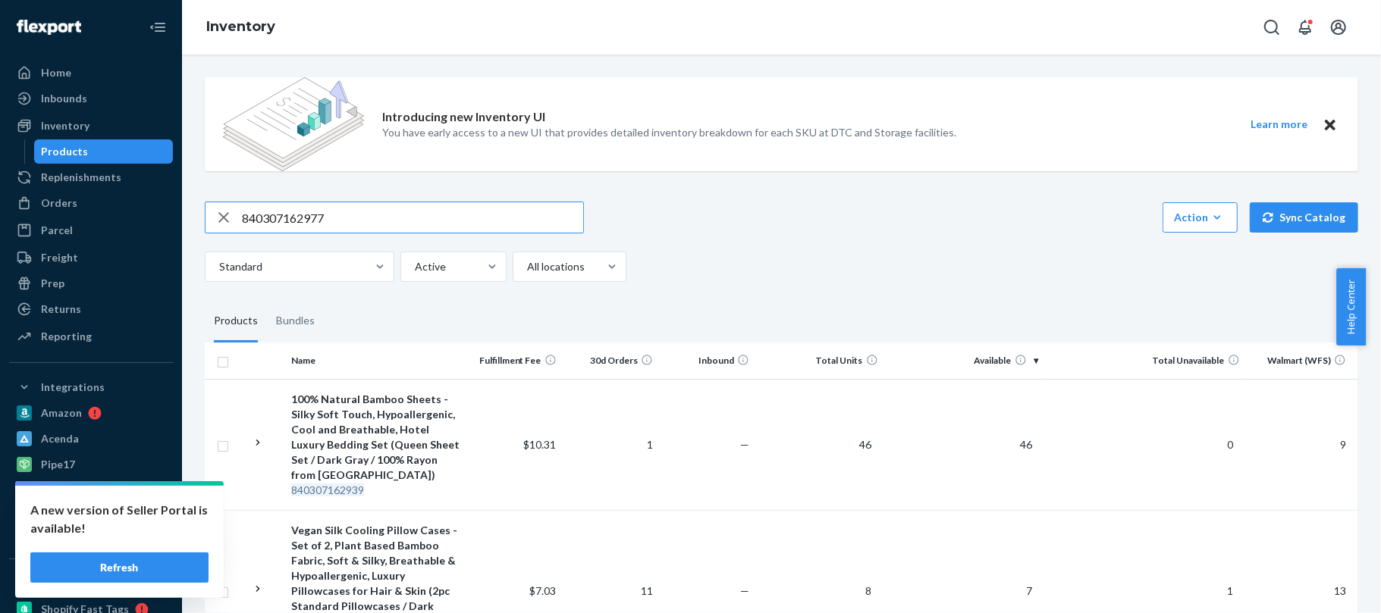
click at [458, 213] on input "840307162977" at bounding box center [412, 217] width 341 height 30
paste input "68"
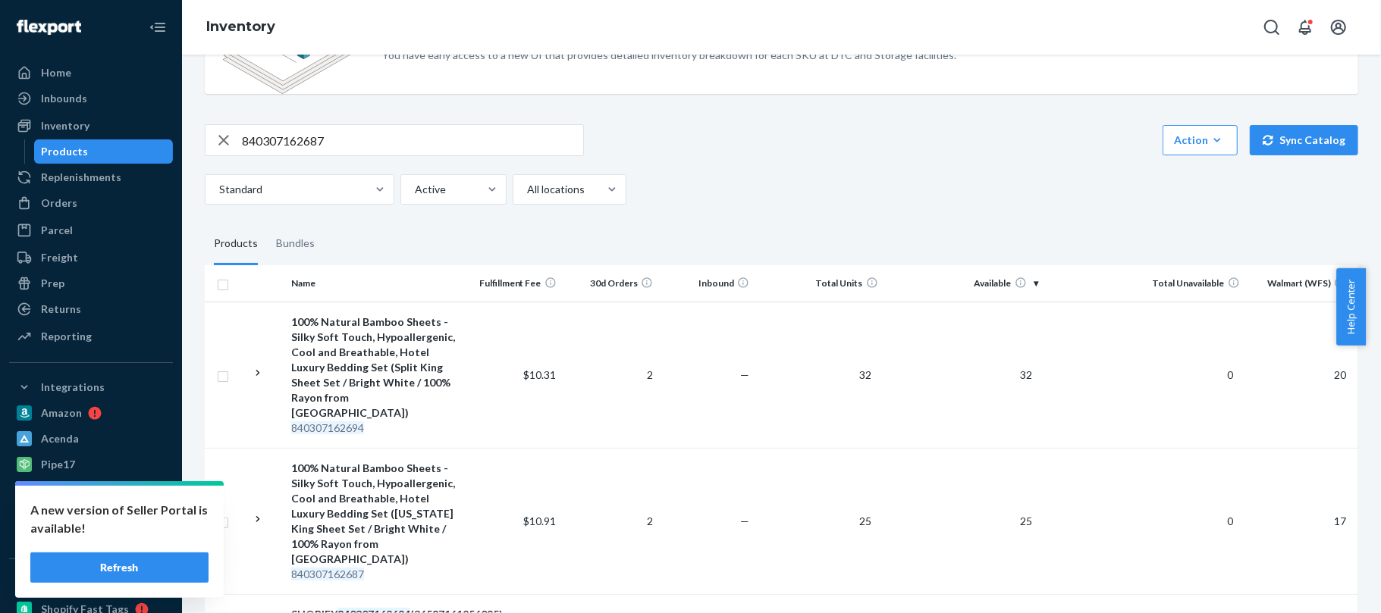
scroll to position [74, 0]
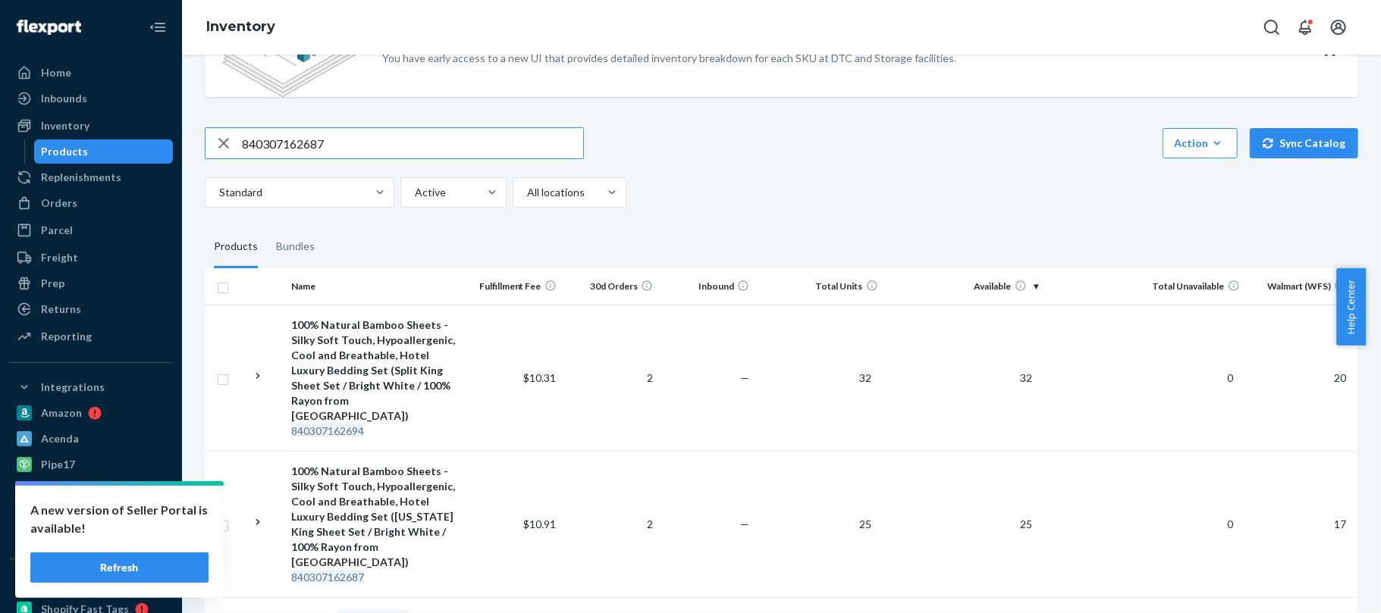
click at [416, 144] on input "840307162687" at bounding box center [412, 143] width 341 height 30
paste input "94"
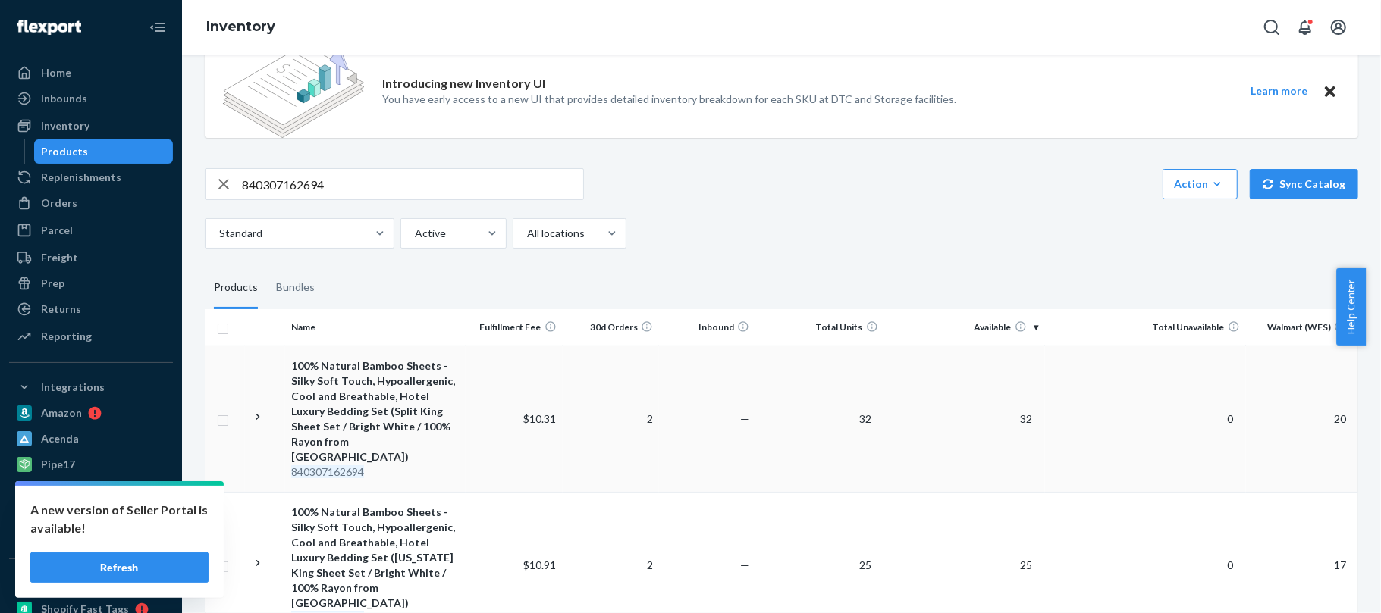
scroll to position [34, 0]
click at [444, 183] on input "840307162694" at bounding box center [412, 183] width 341 height 30
paste input "80872"
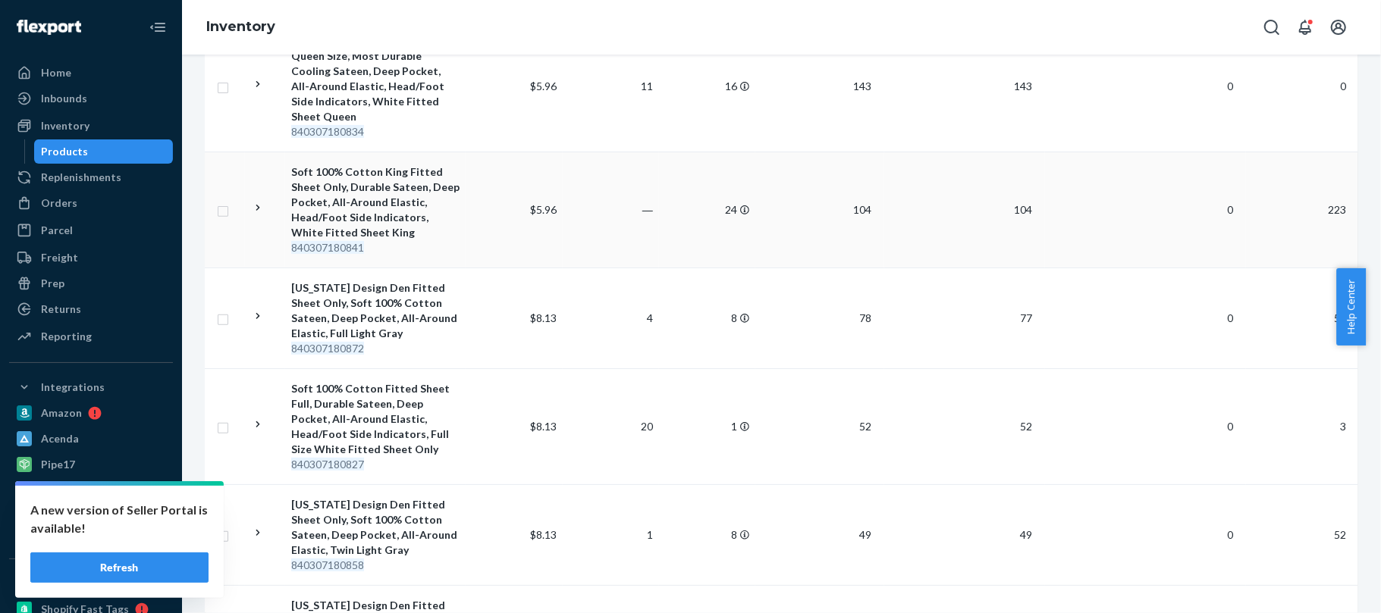
scroll to position [0, 0]
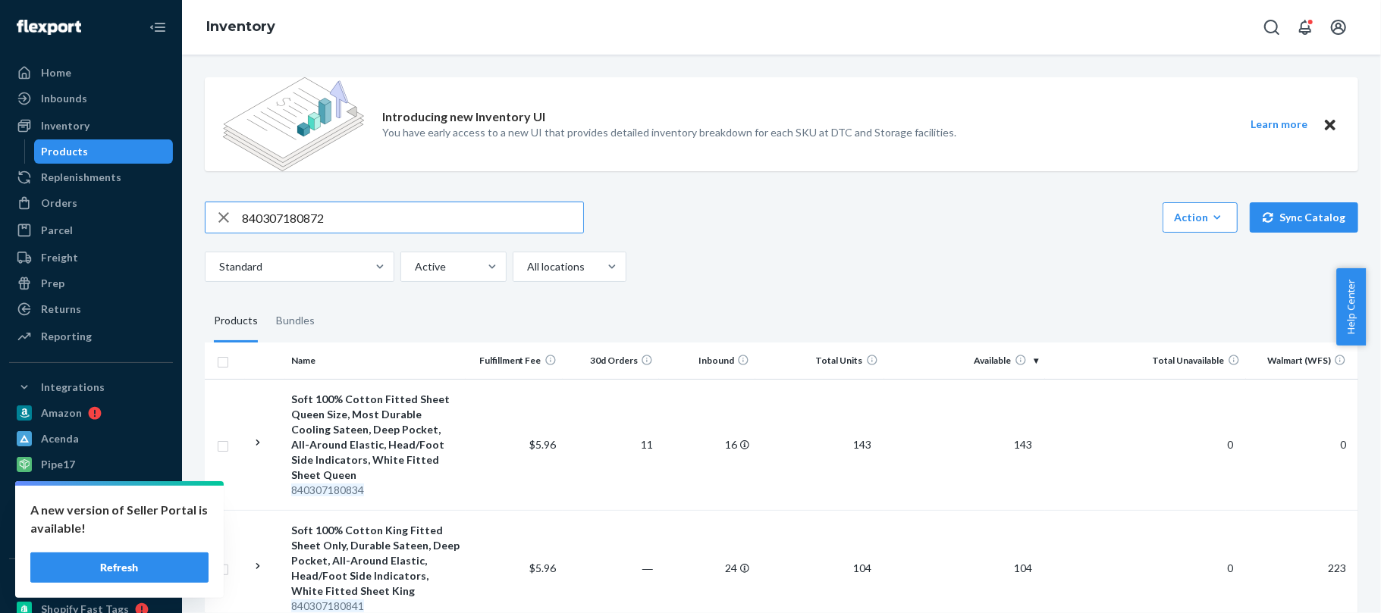
click at [489, 220] on input "840307180872" at bounding box center [412, 217] width 341 height 30
paste input "32"
click at [464, 219] on input "840307180322" at bounding box center [412, 217] width 341 height 30
paste input "66883"
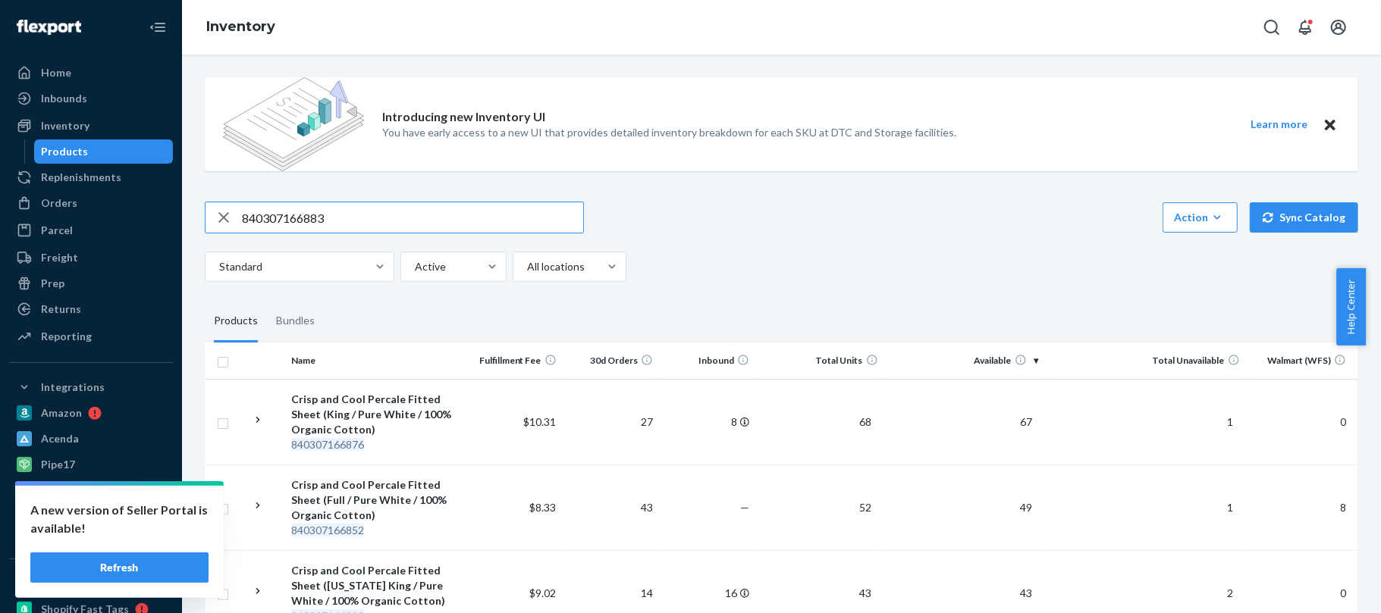
click at [473, 210] on input "840307166883" at bounding box center [412, 217] width 341 height 30
paste input "82685"
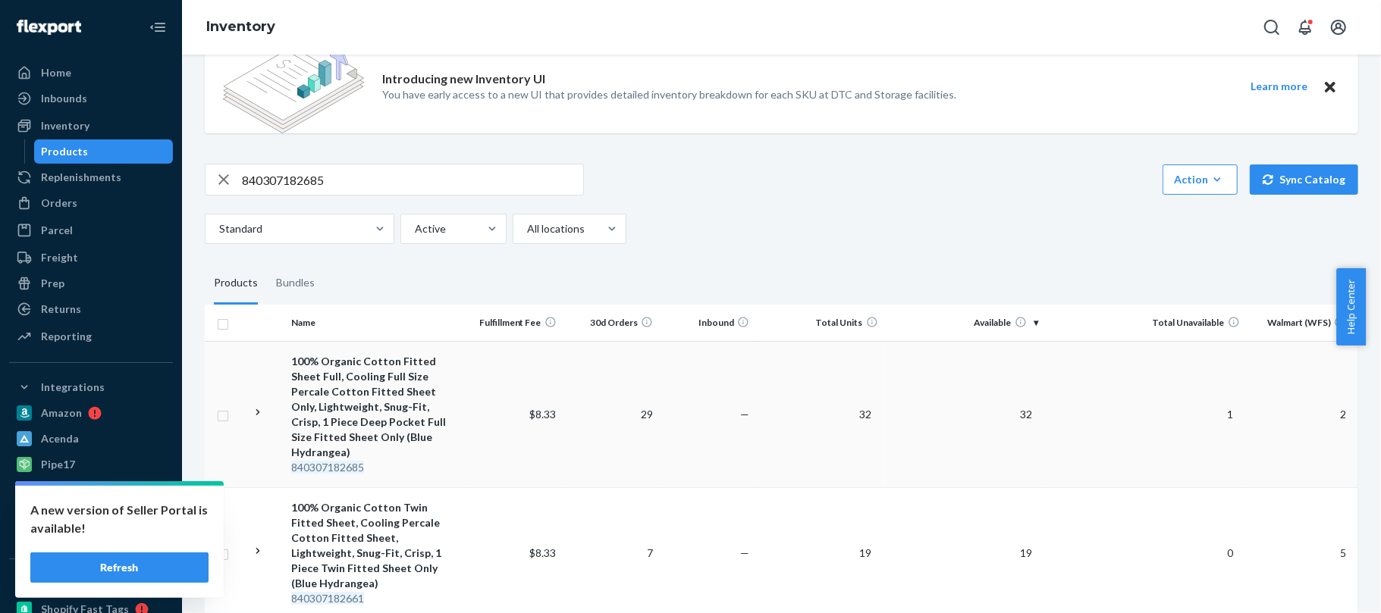
scroll to position [39, 0]
click at [510, 192] on input "840307182685" at bounding box center [412, 178] width 341 height 30
paste input "55146"
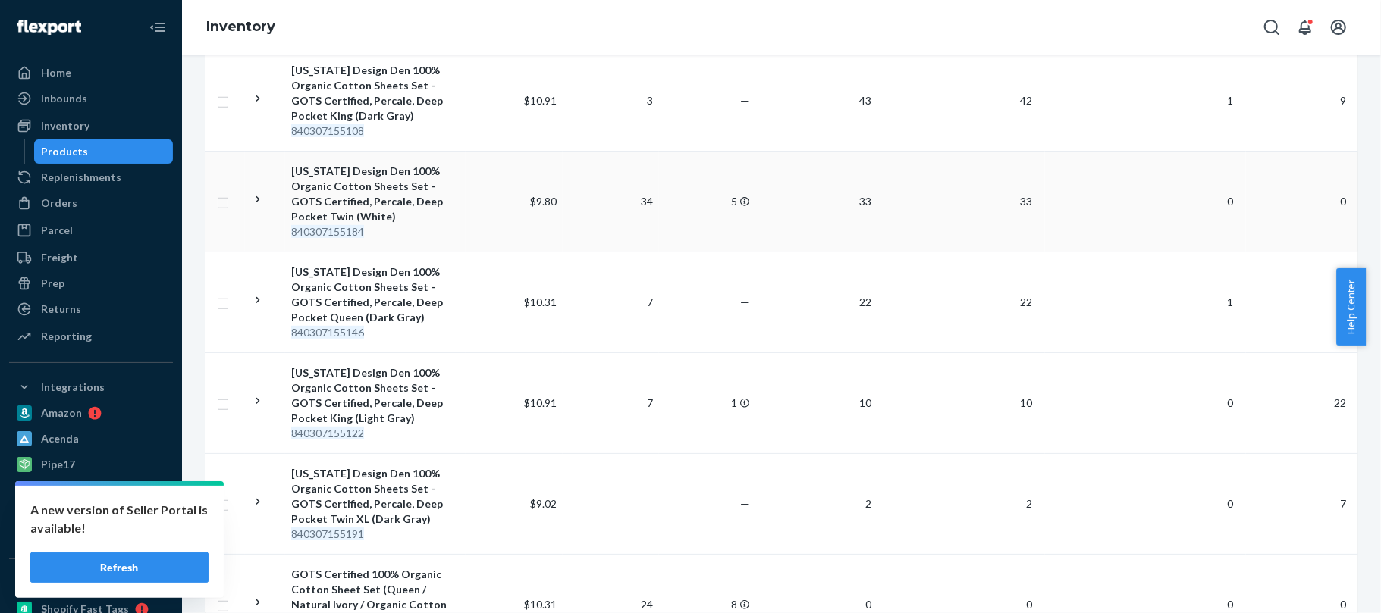
scroll to position [0, 0]
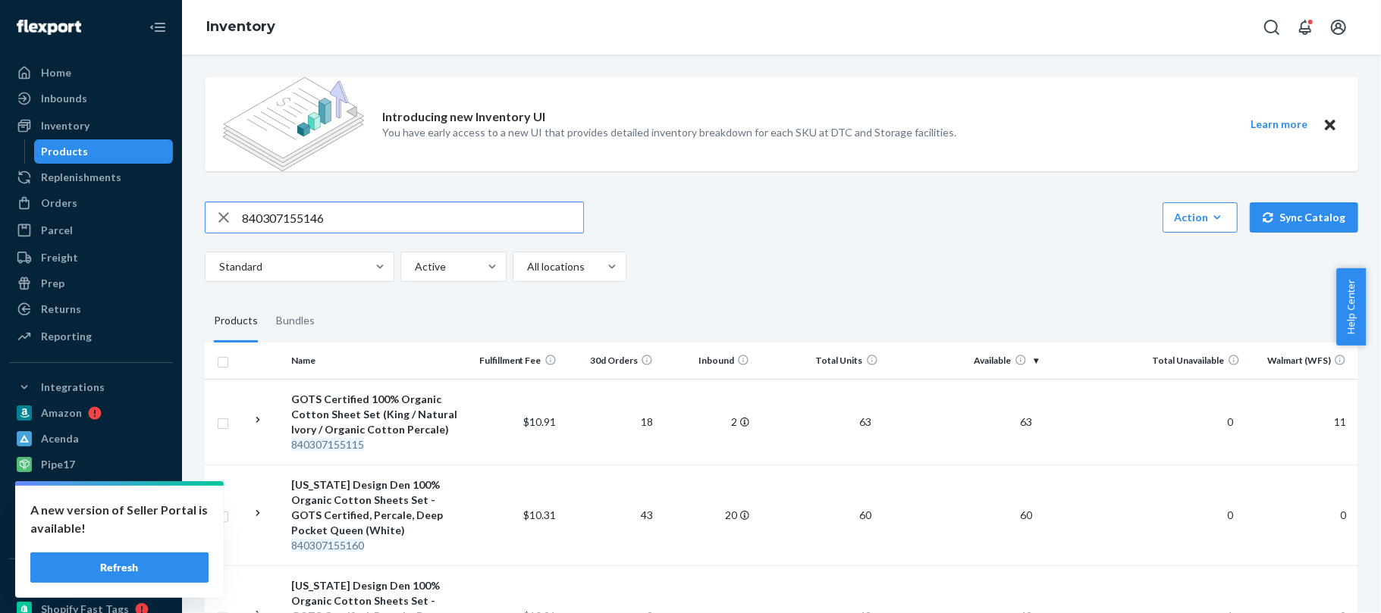
click at [483, 220] on input "840307155146" at bounding box center [412, 217] width 341 height 30
paste input "7693"
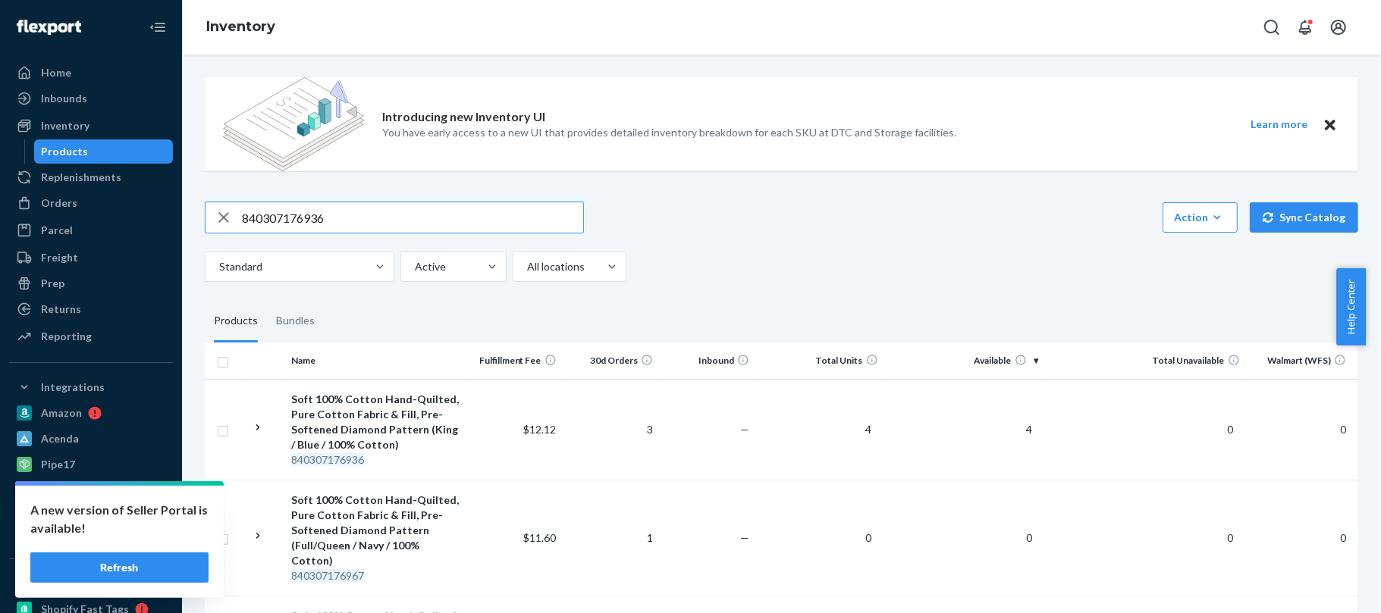
click at [468, 218] on input "840307176936" at bounding box center [412, 217] width 341 height 30
paste input "85204"
click at [507, 229] on input "840307185204" at bounding box center [412, 217] width 341 height 30
paste input "49060"
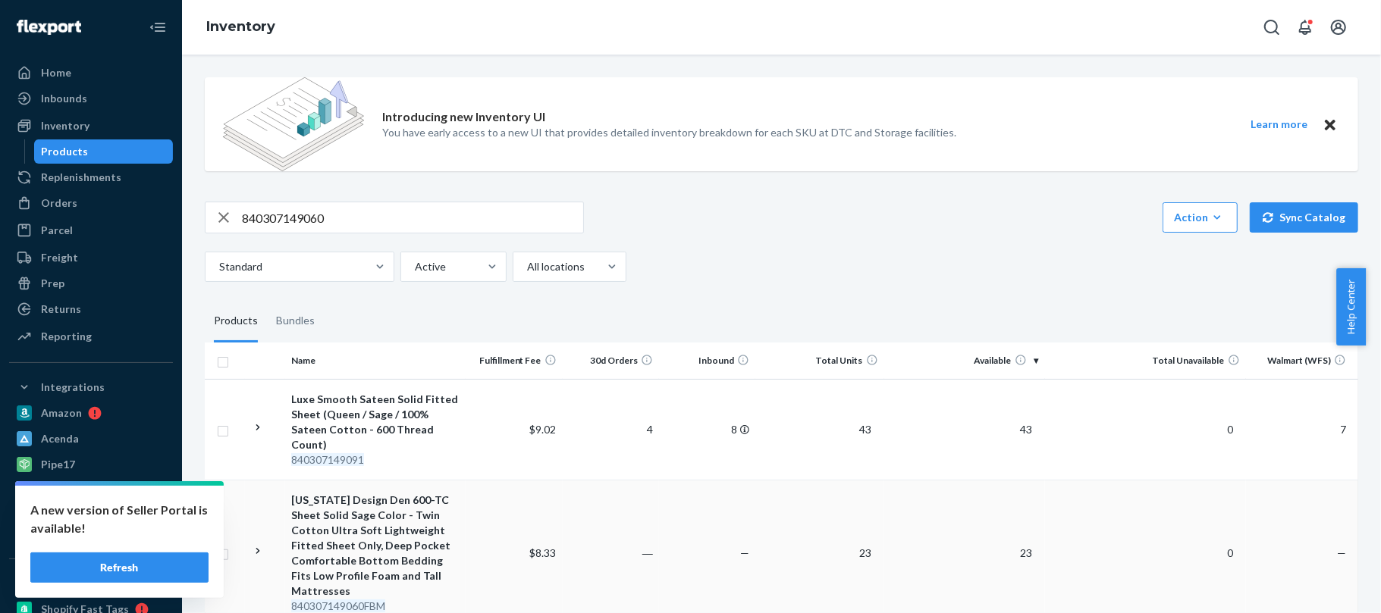
scroll to position [36, 0]
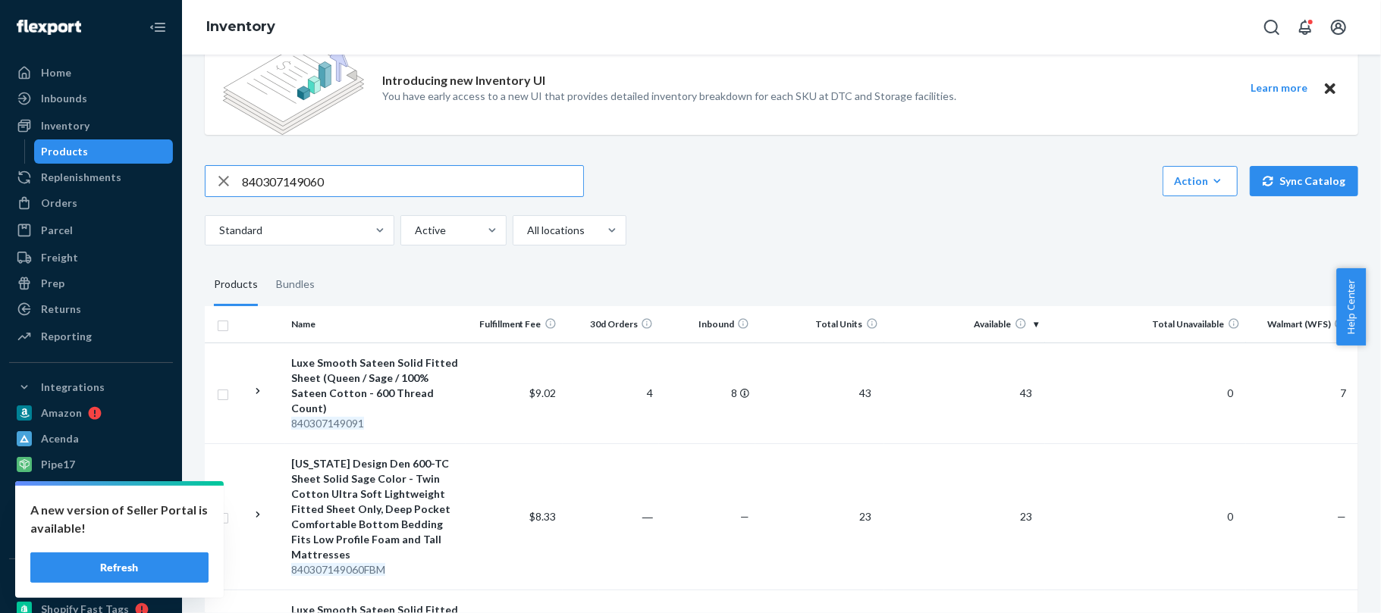
click at [475, 174] on input "840307149060" at bounding box center [412, 181] width 341 height 30
paste input "31058"
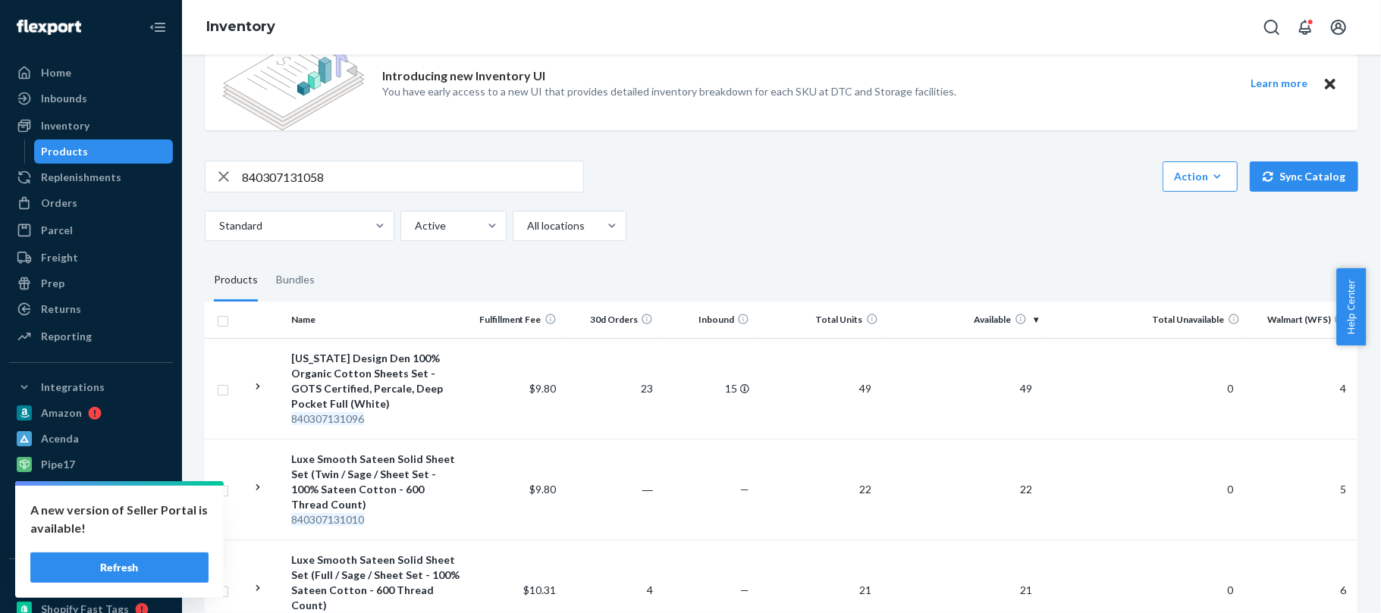
scroll to position [0, 0]
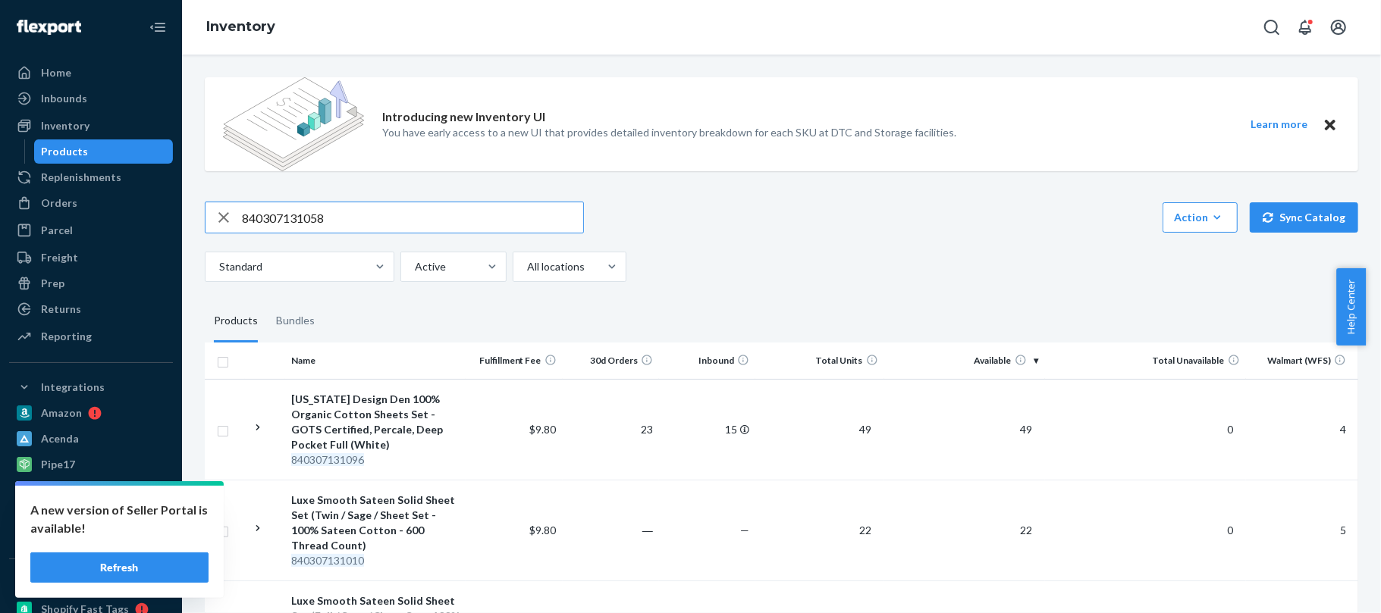
click at [494, 226] on input "840307131058" at bounding box center [412, 217] width 341 height 30
paste input "82500"
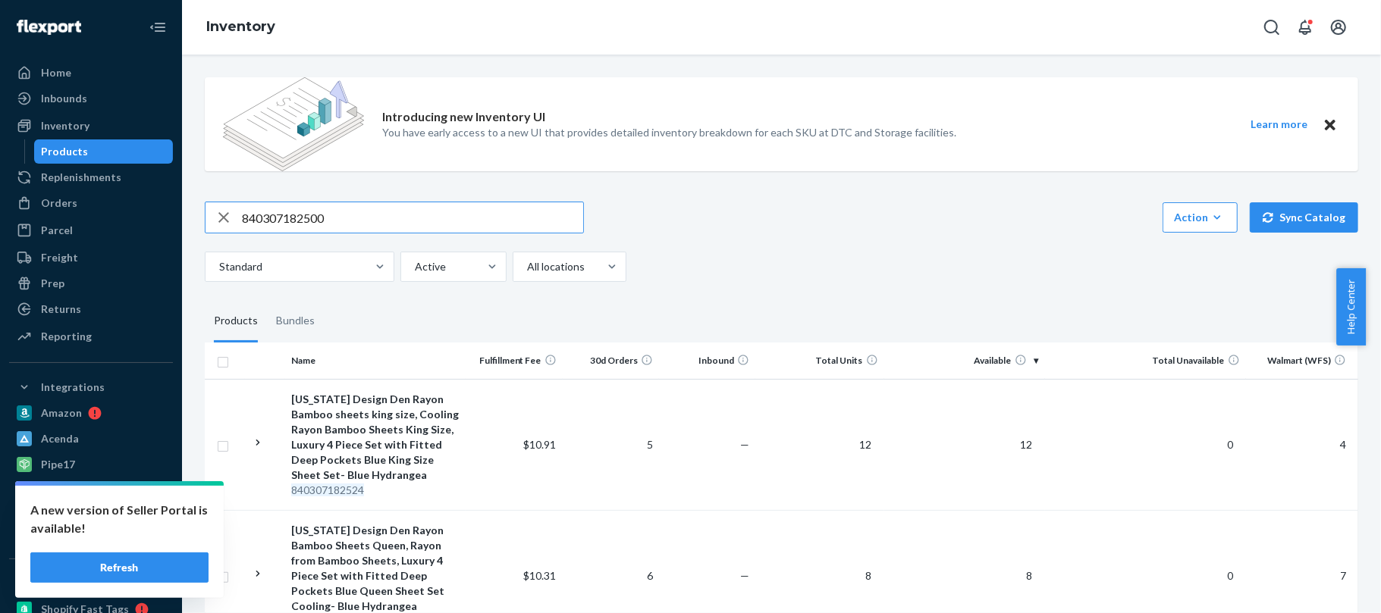
click at [416, 224] on input "840307182500" at bounding box center [412, 217] width 341 height 30
paste input "26672"
type input "840307126672"
